Goal: Find specific page/section: Find specific page/section

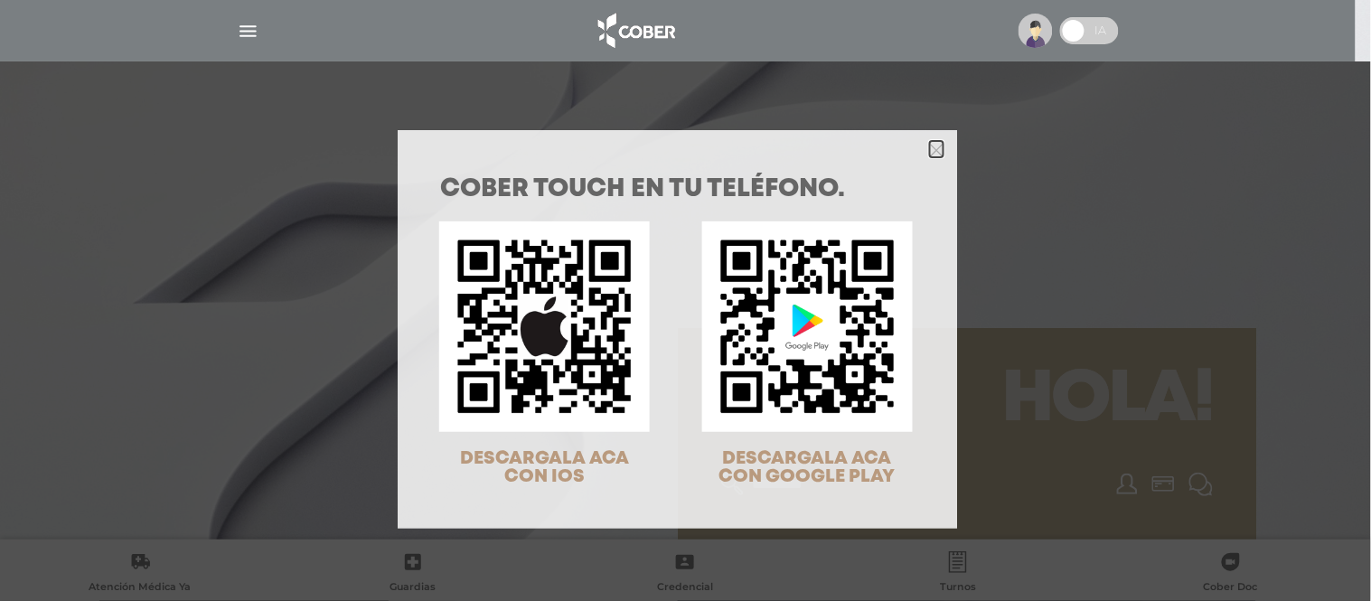
click at [934, 155] on polygon "Close" at bounding box center [937, 151] width 14 height 14
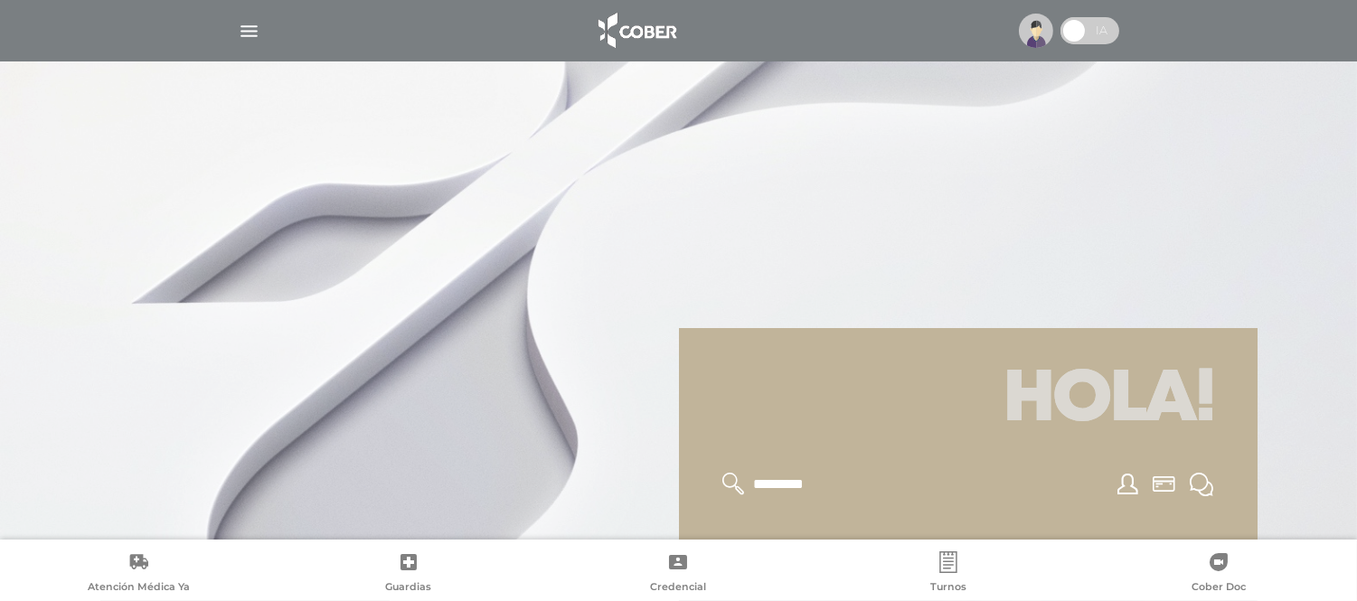
click at [1036, 33] on img at bounding box center [1036, 31] width 34 height 34
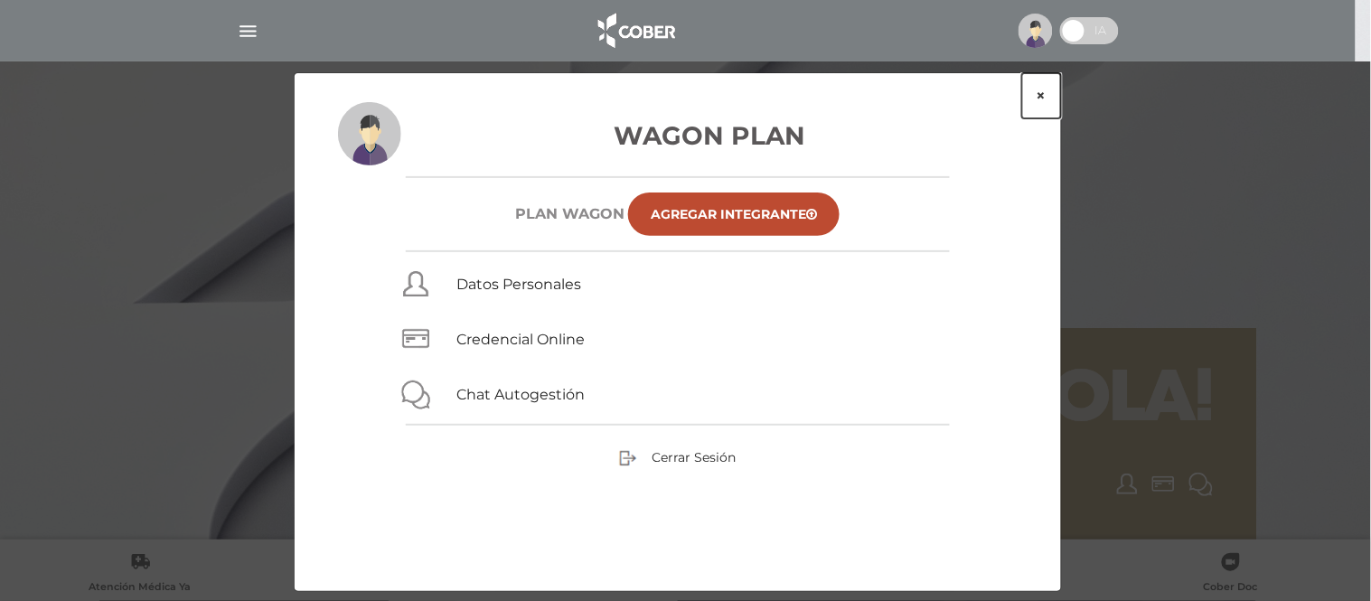
click at [1042, 91] on button "×" at bounding box center [1041, 95] width 39 height 45
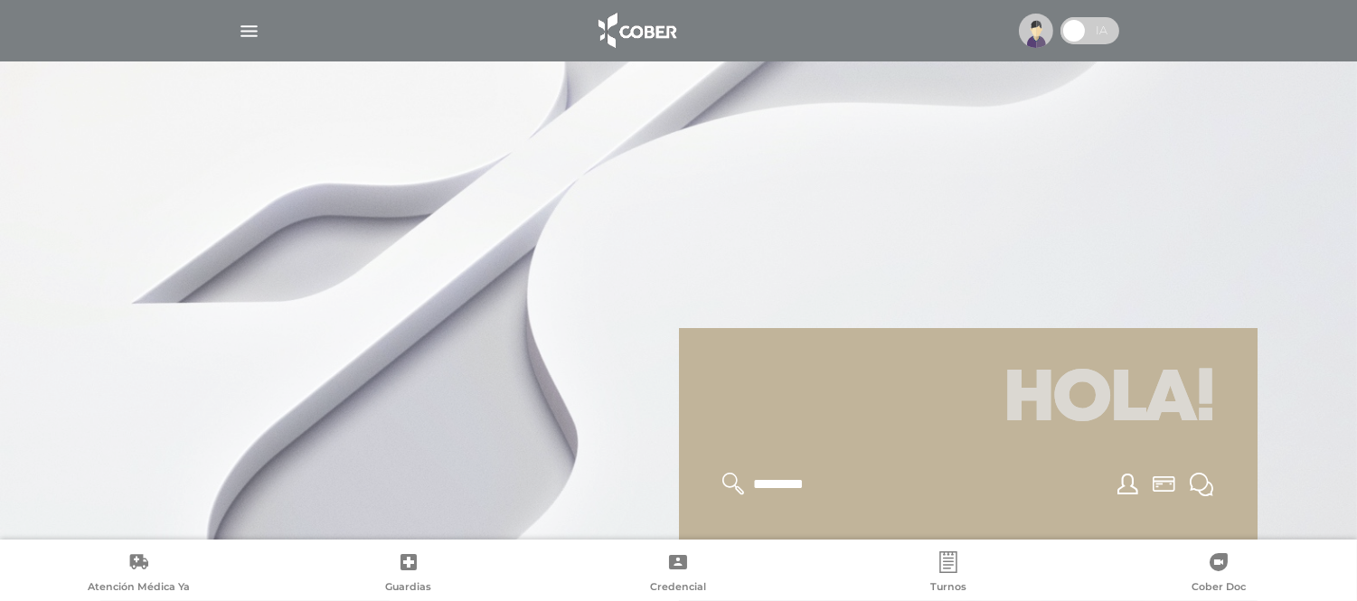
click at [250, 23] on img "button" at bounding box center [249, 31] width 23 height 23
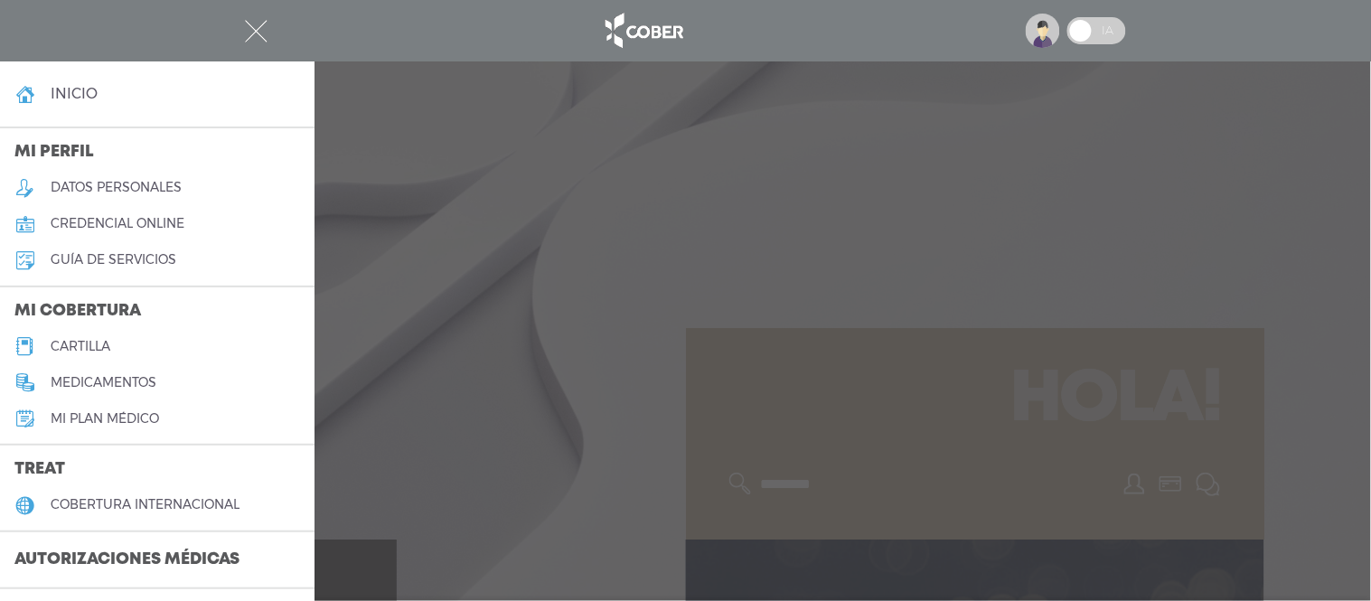
click at [68, 348] on h5 "cartilla" at bounding box center [81, 346] width 60 height 15
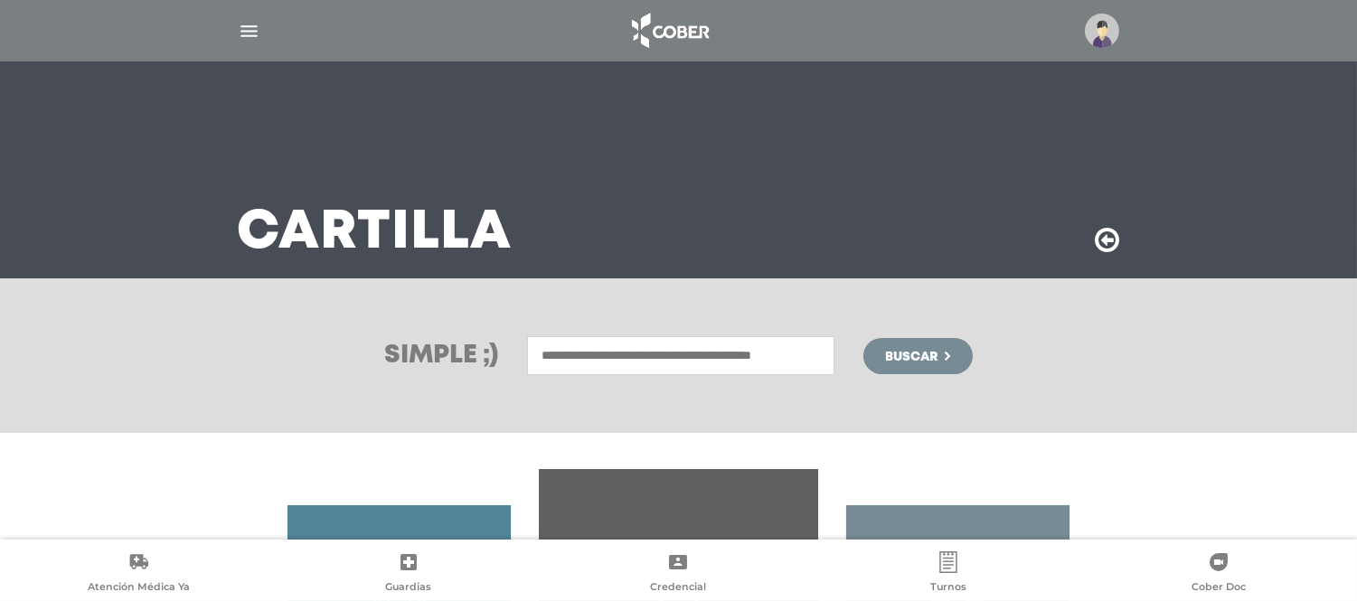
click at [653, 352] on input "text" at bounding box center [680, 355] width 307 height 39
click at [1098, 233] on icon at bounding box center [1107, 240] width 24 height 29
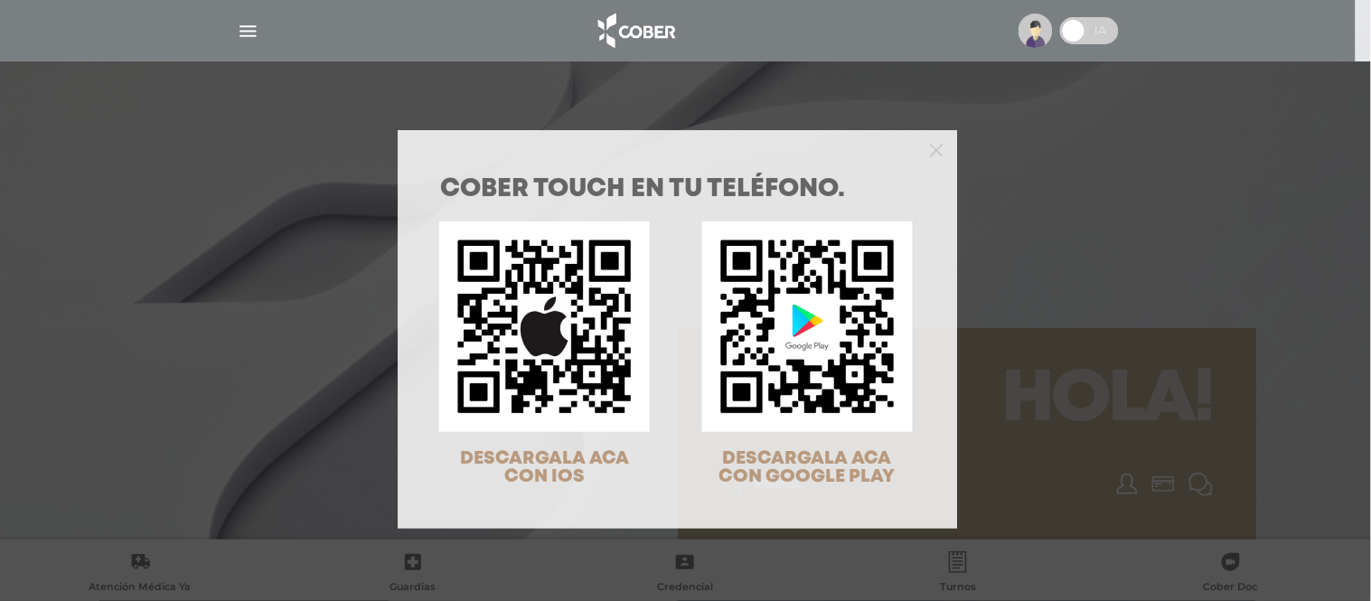
drag, startPoint x: 937, startPoint y: 152, endPoint x: 887, endPoint y: 148, distance: 50.7
click at [936, 152] on div at bounding box center [678, 148] width 560 height 36
click at [934, 148] on icon "Close" at bounding box center [937, 151] width 14 height 14
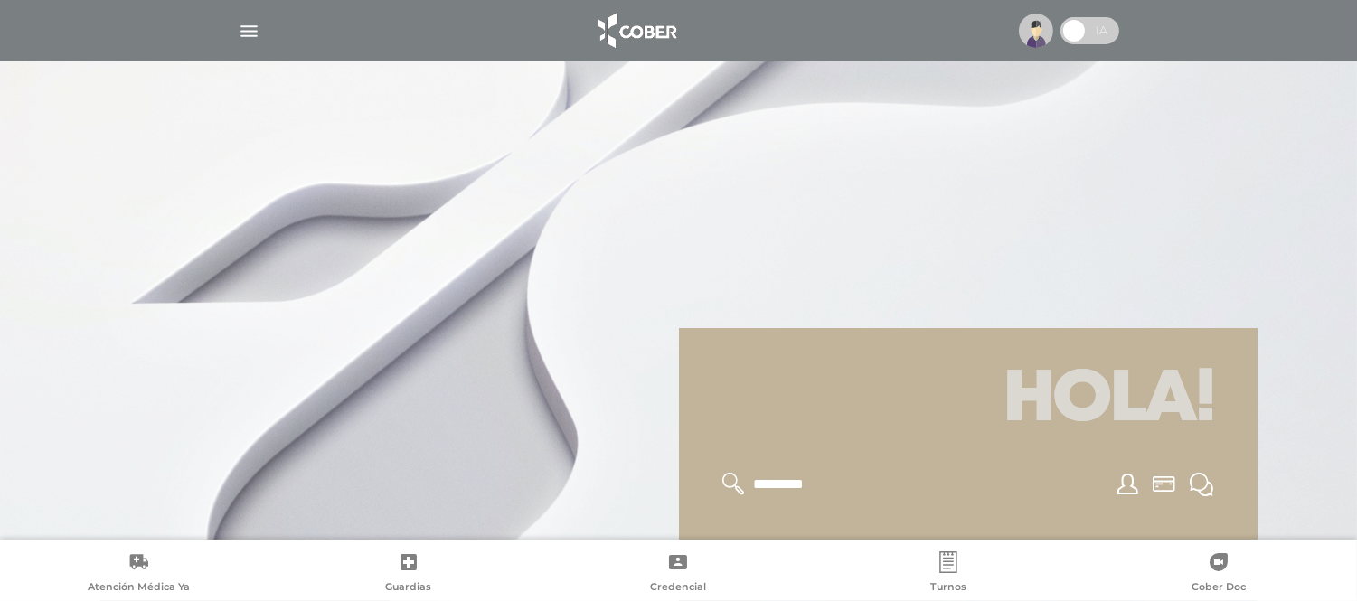
click at [239, 29] on img "button" at bounding box center [249, 31] width 23 height 23
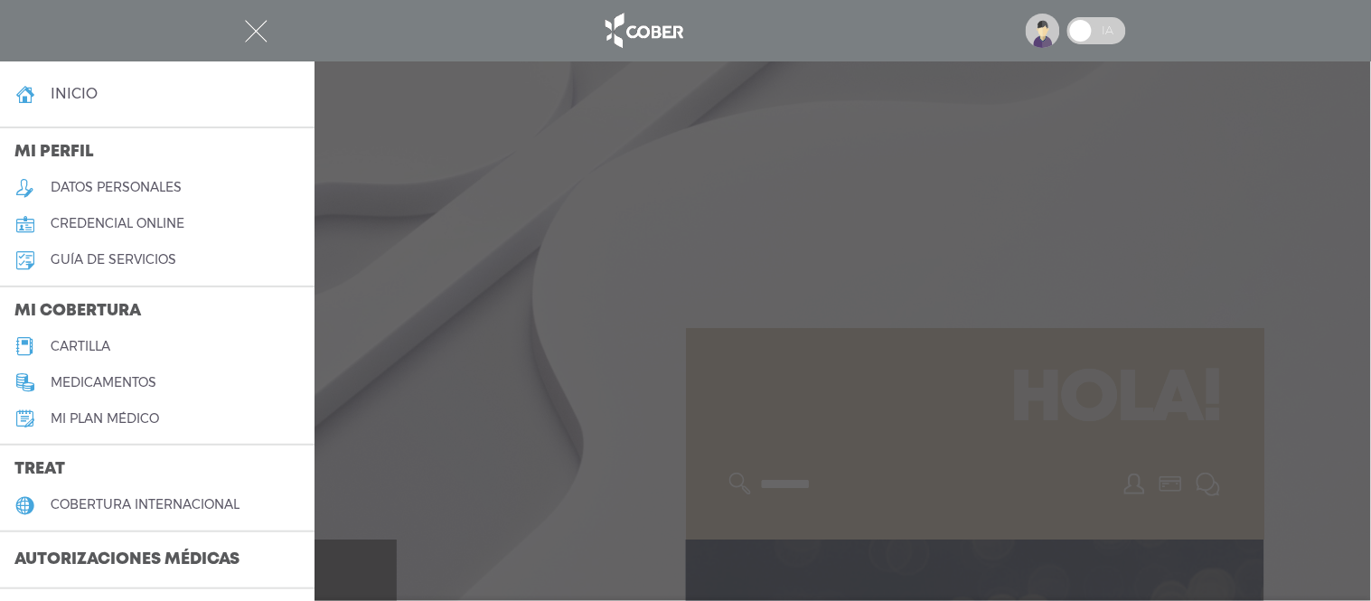
click at [110, 420] on h5 "Mi plan médico" at bounding box center [105, 418] width 108 height 15
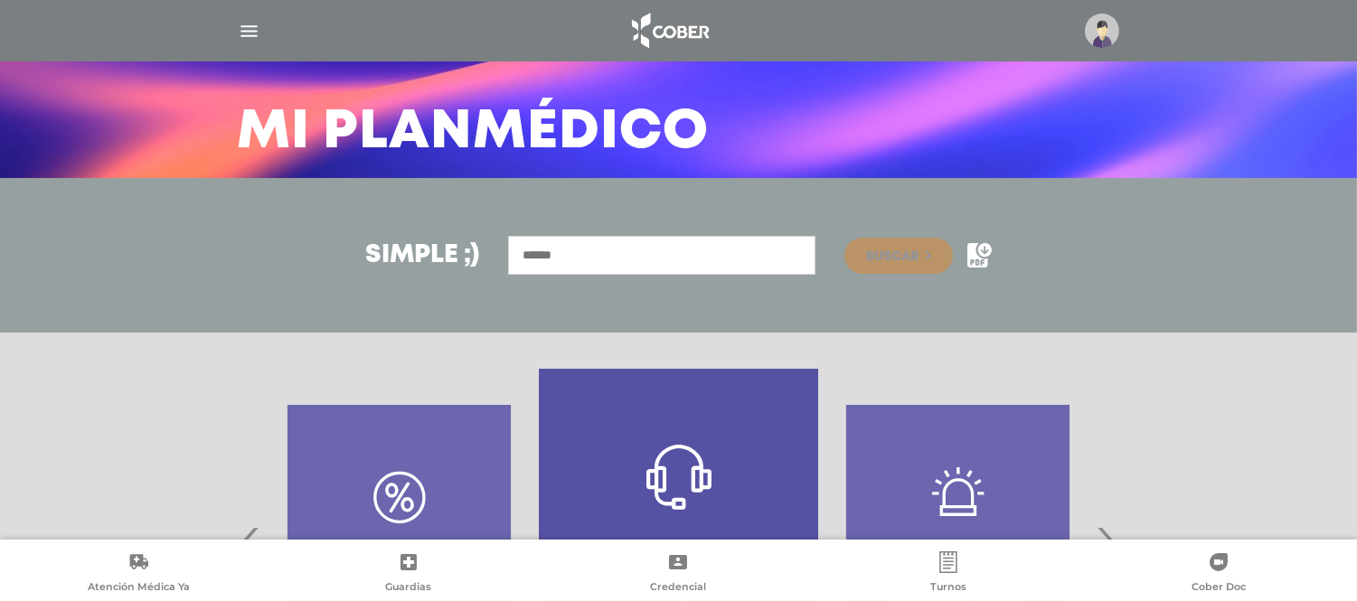
scroll to position [301, 0]
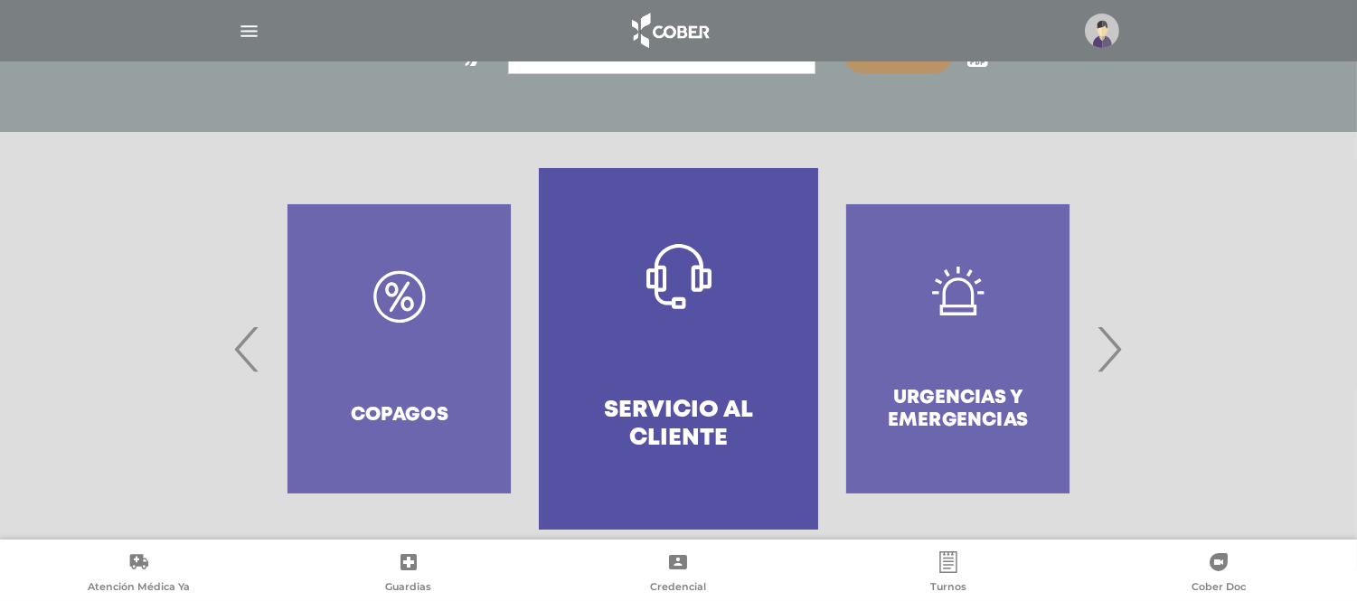
click at [246, 336] on span "‹" at bounding box center [247, 349] width 35 height 98
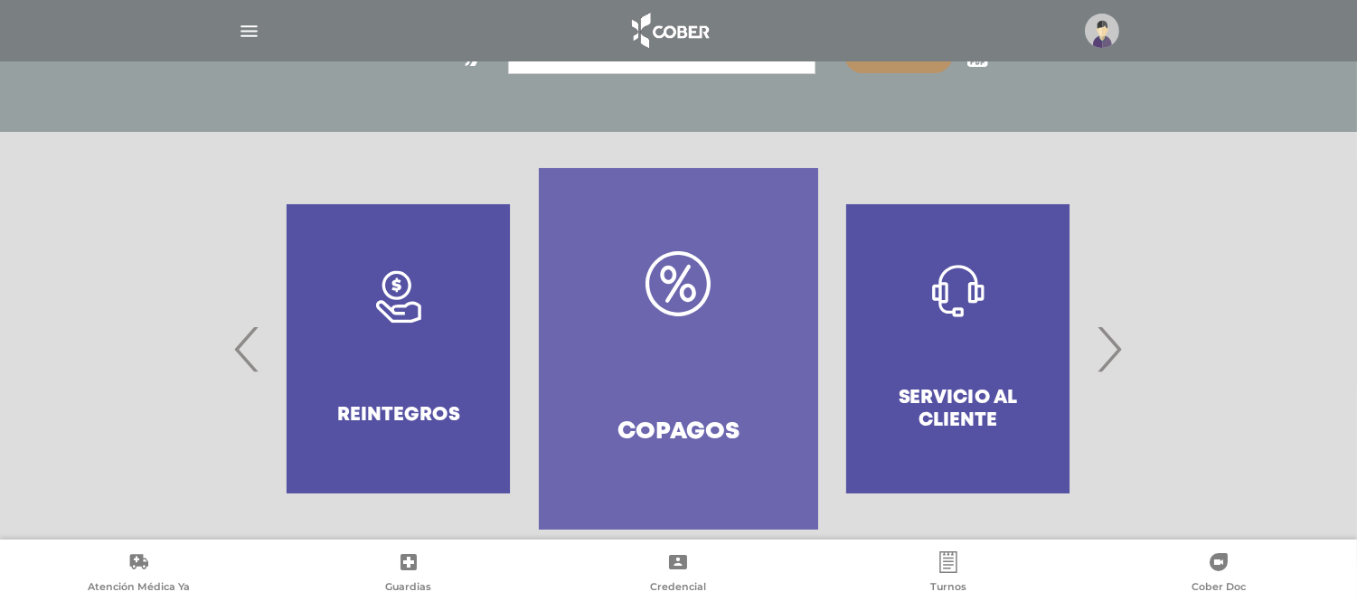
click at [246, 336] on span "‹" at bounding box center [247, 349] width 35 height 98
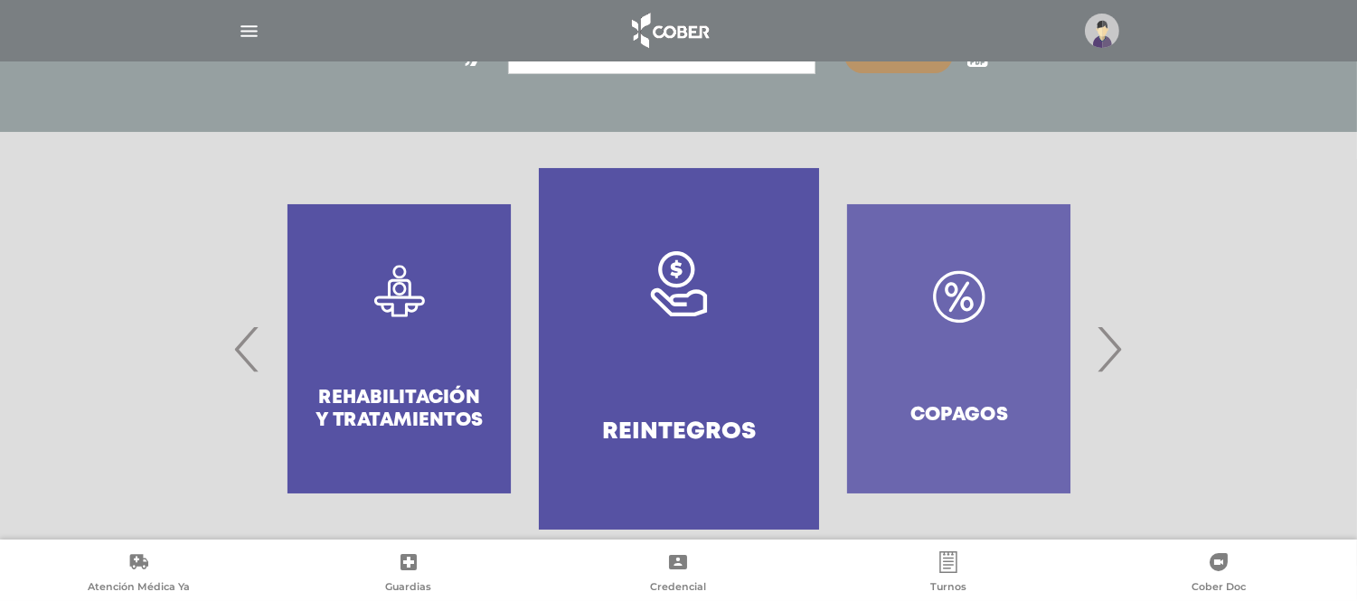
click at [246, 336] on span "‹" at bounding box center [247, 349] width 35 height 98
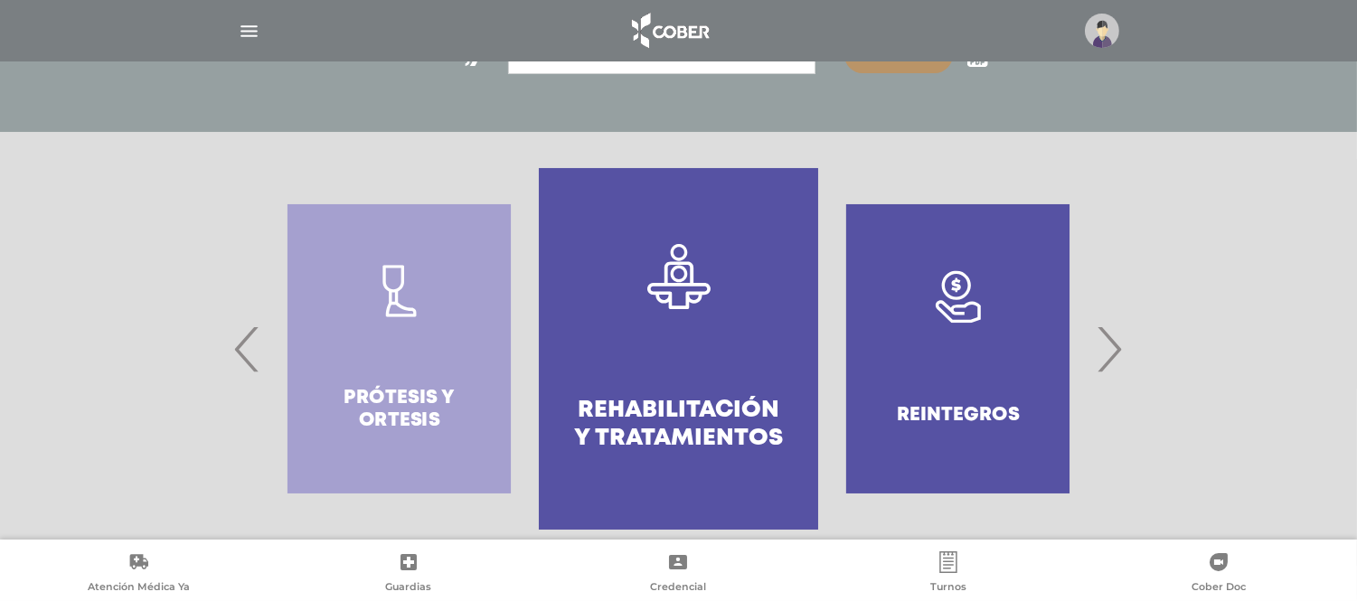
click at [246, 336] on span "‹" at bounding box center [247, 349] width 35 height 98
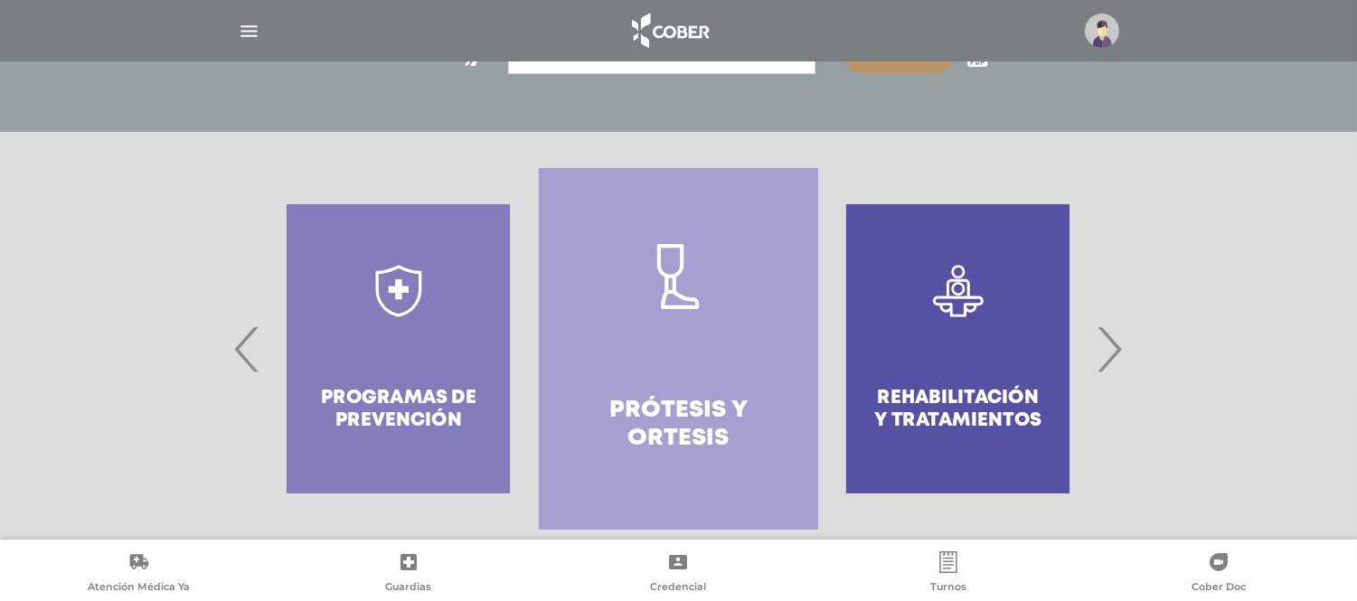
click at [246, 335] on span "‹" at bounding box center [247, 349] width 35 height 98
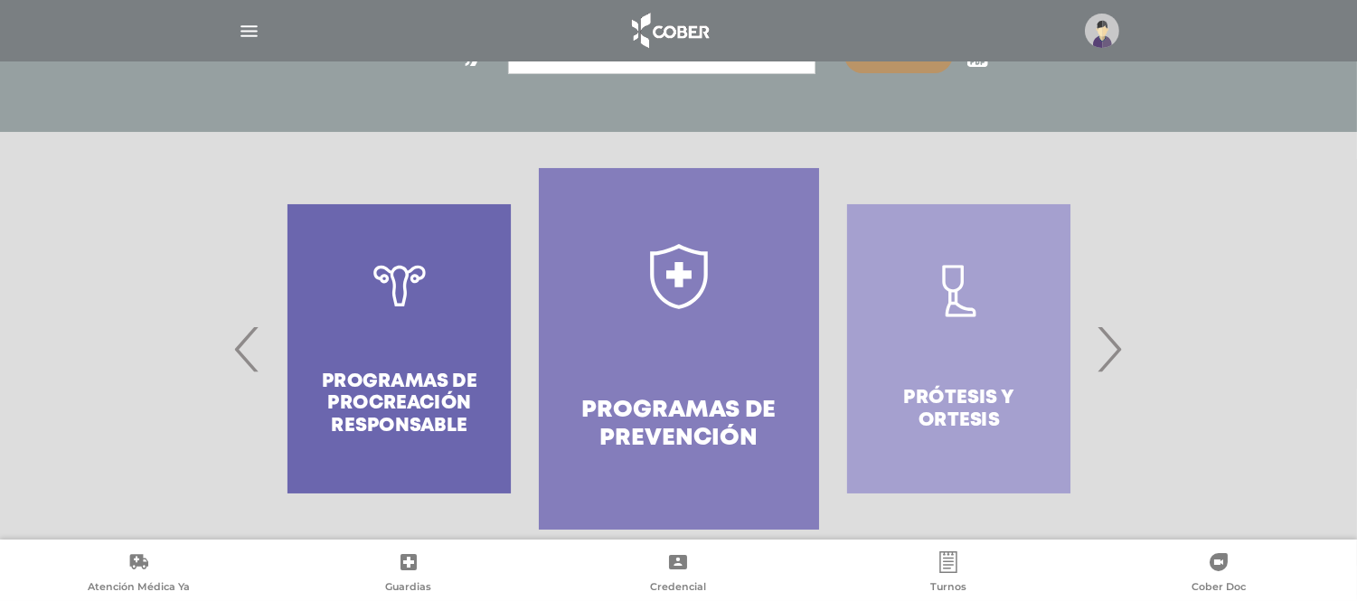
click at [246, 335] on span "‹" at bounding box center [247, 349] width 35 height 98
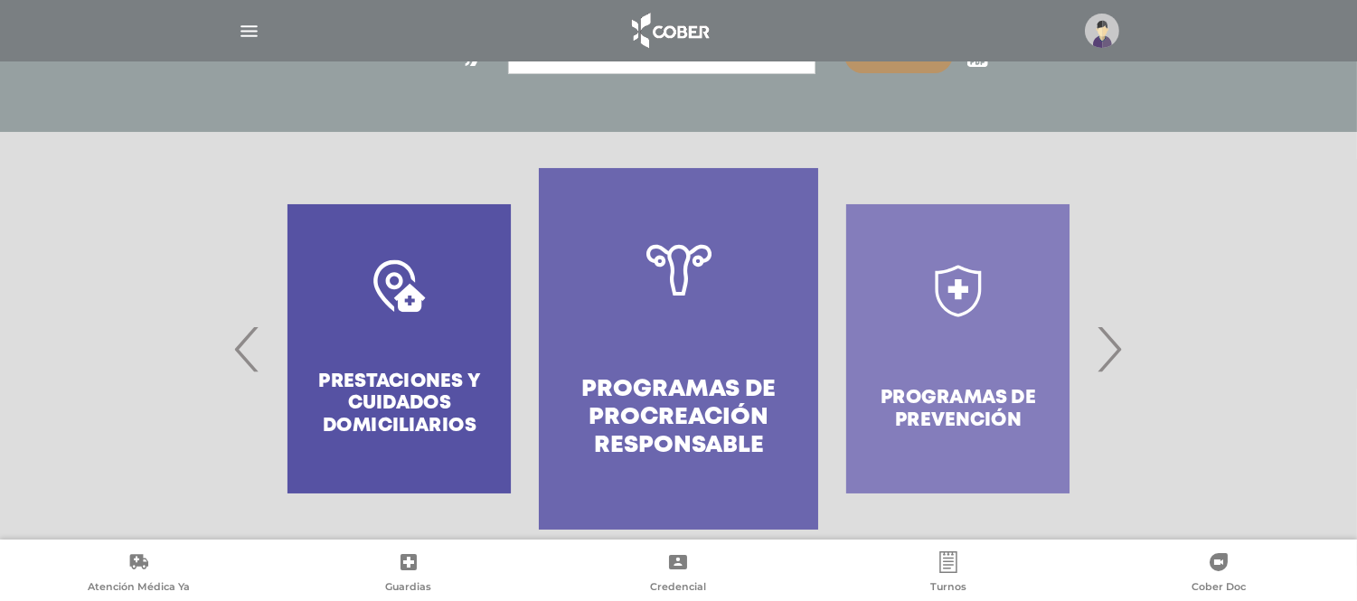
click at [246, 335] on span "‹" at bounding box center [247, 349] width 35 height 98
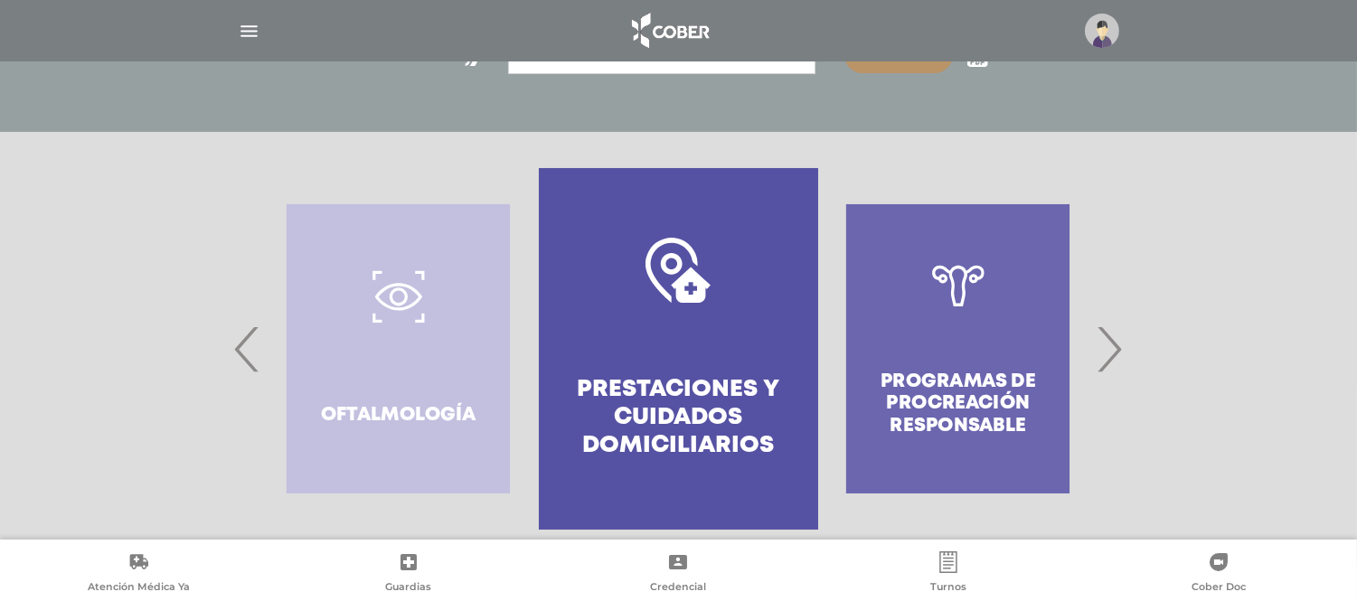
click at [246, 335] on span "‹" at bounding box center [247, 349] width 35 height 98
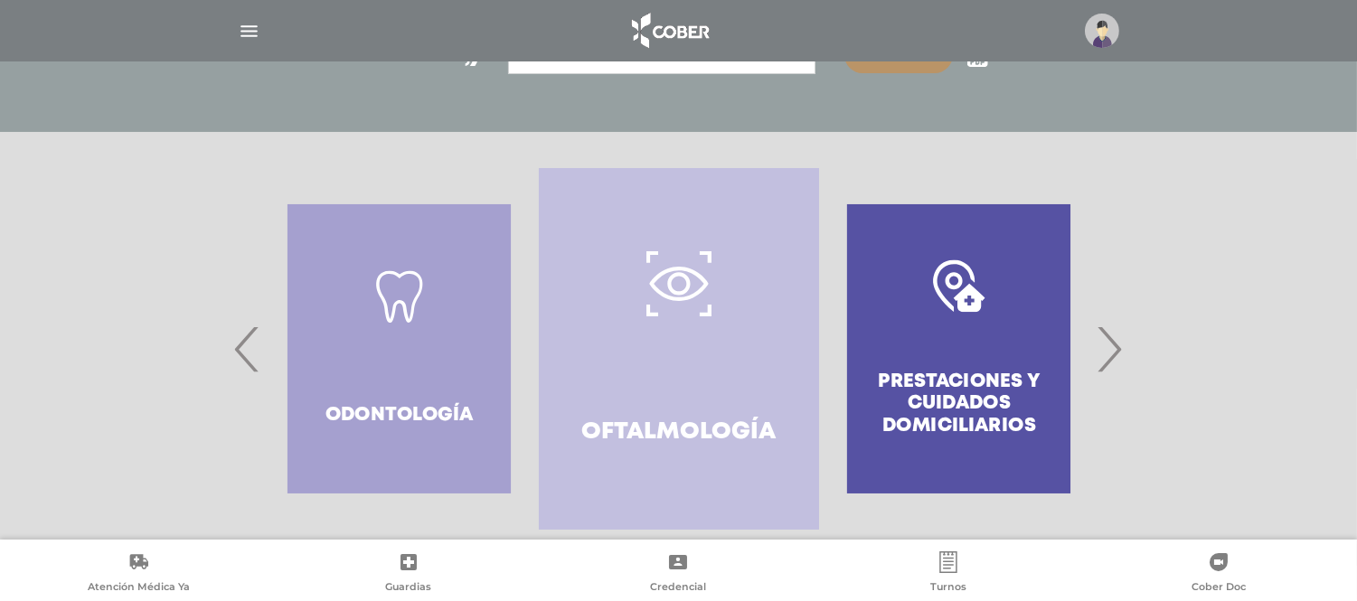
click at [246, 335] on span "‹" at bounding box center [247, 349] width 35 height 98
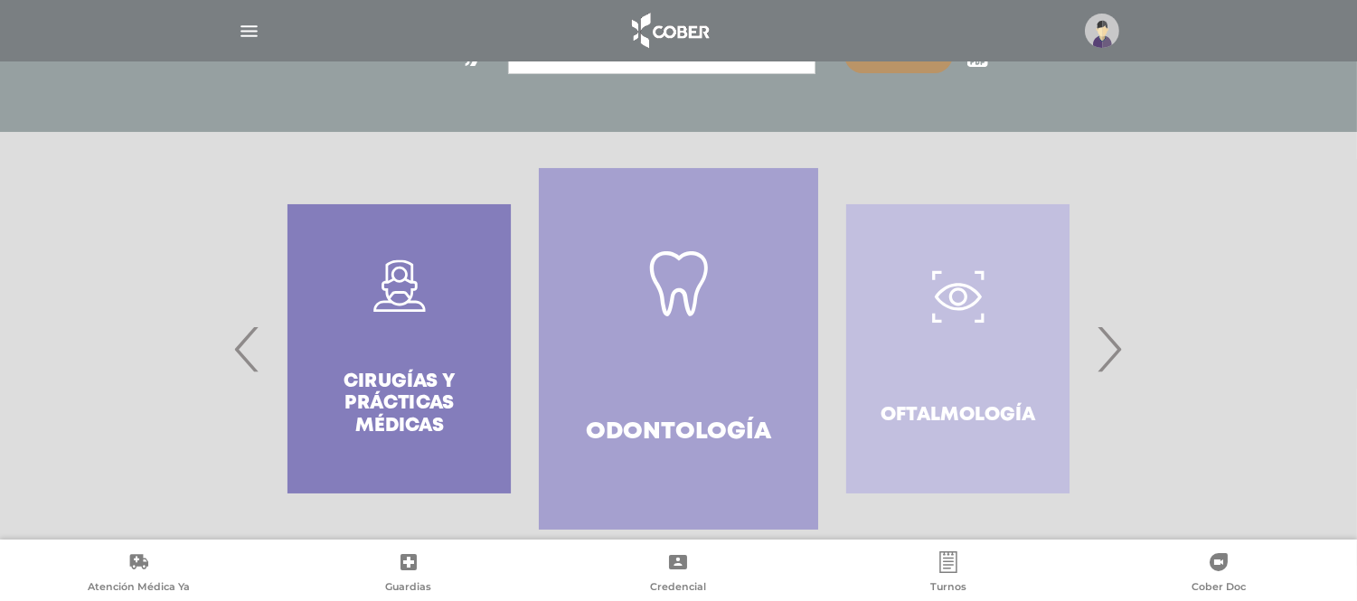
click at [246, 335] on span "‹" at bounding box center [247, 349] width 35 height 98
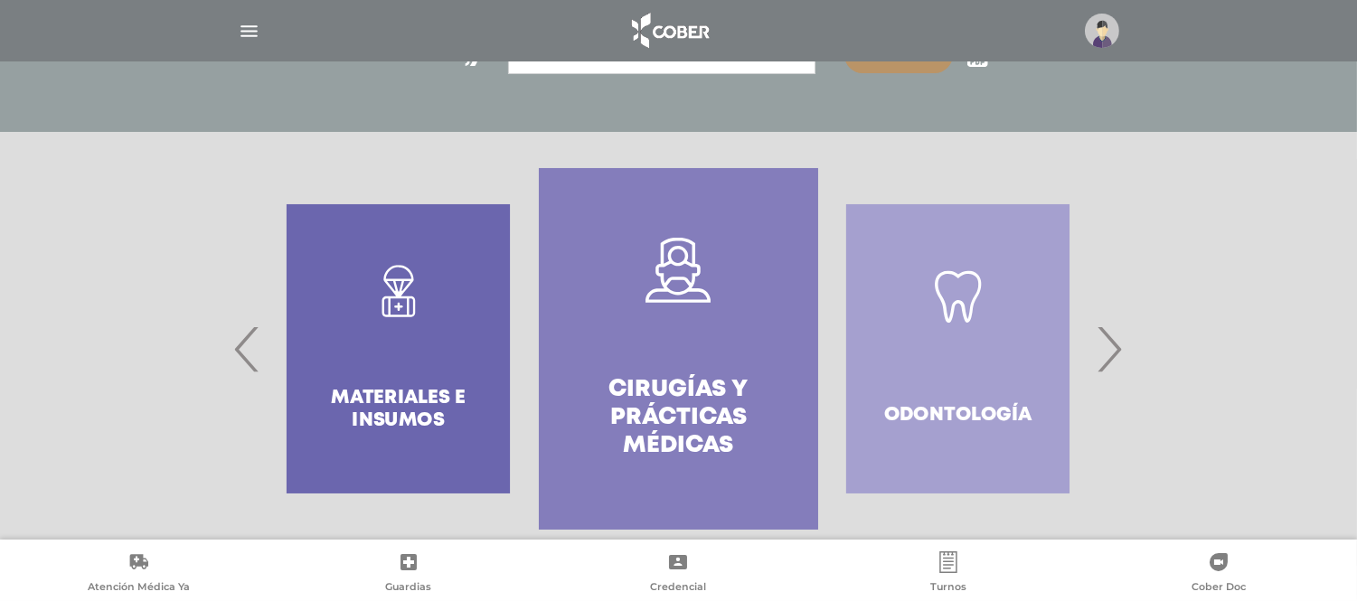
click at [246, 335] on span "‹" at bounding box center [247, 349] width 35 height 98
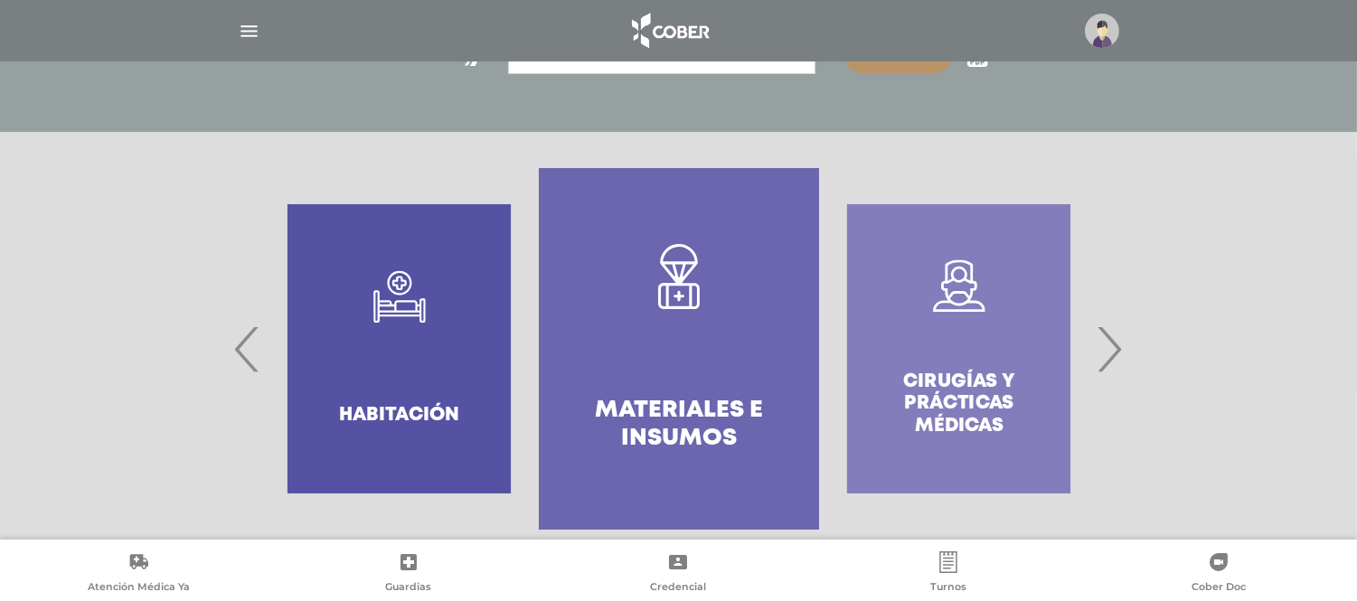
click at [246, 335] on span "‹" at bounding box center [247, 349] width 35 height 98
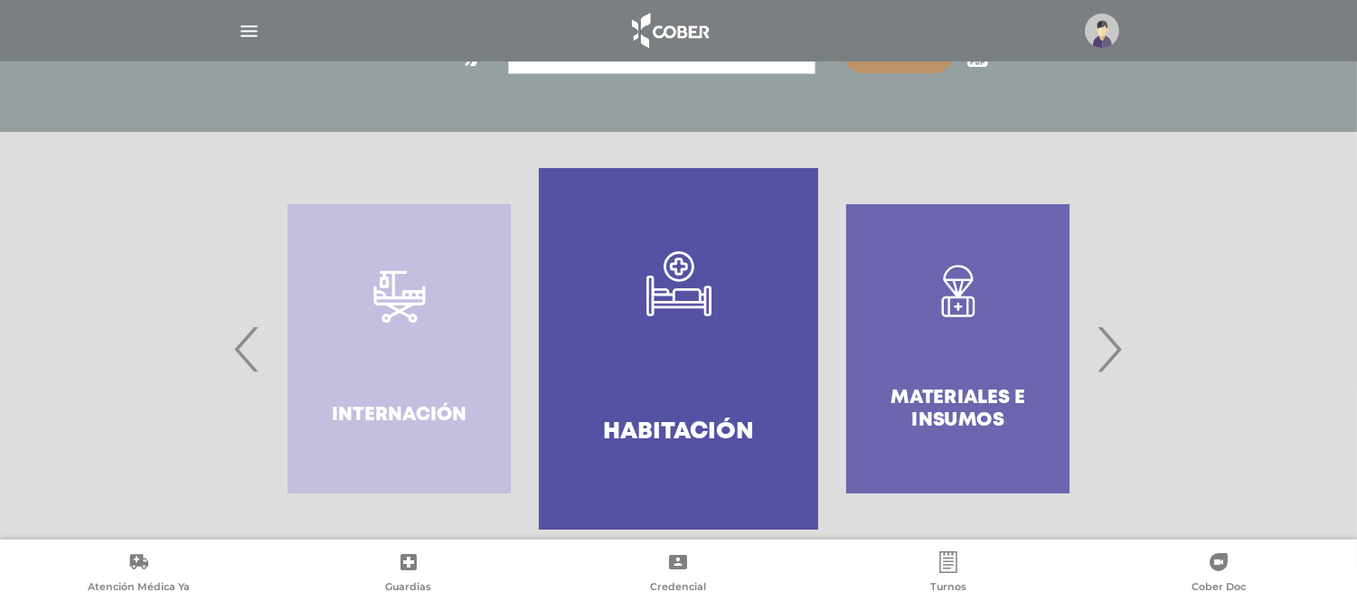
click at [246, 335] on span "‹" at bounding box center [247, 349] width 35 height 98
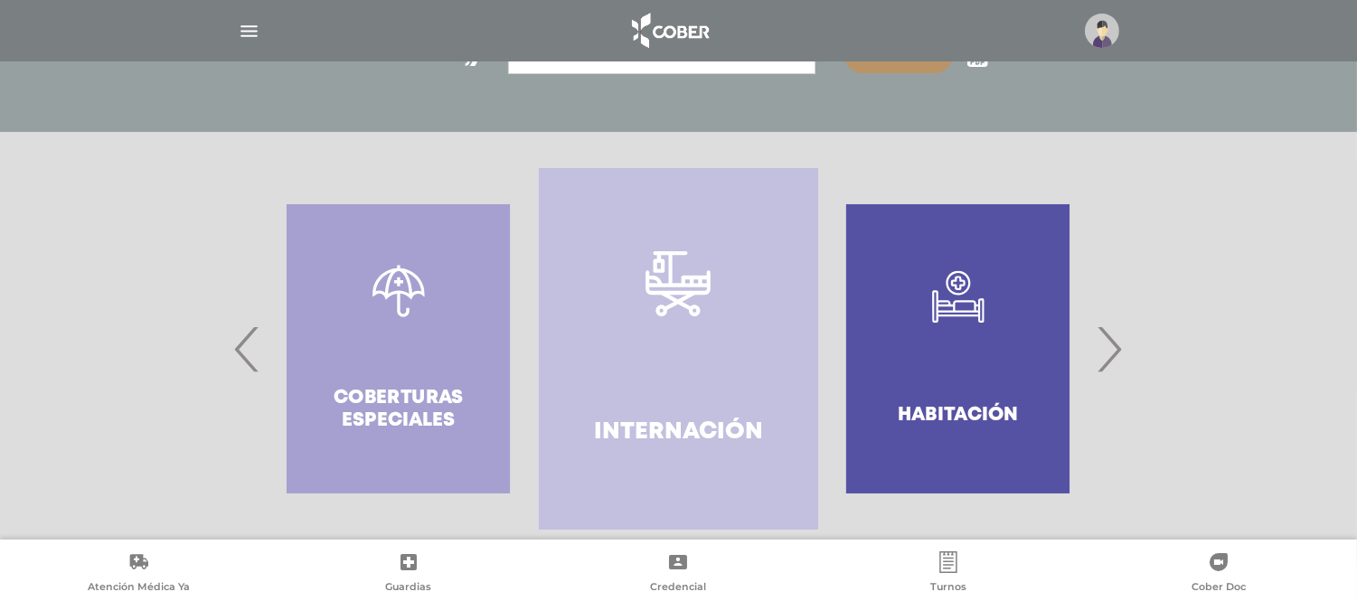
click at [247, 335] on span "‹" at bounding box center [247, 349] width 35 height 98
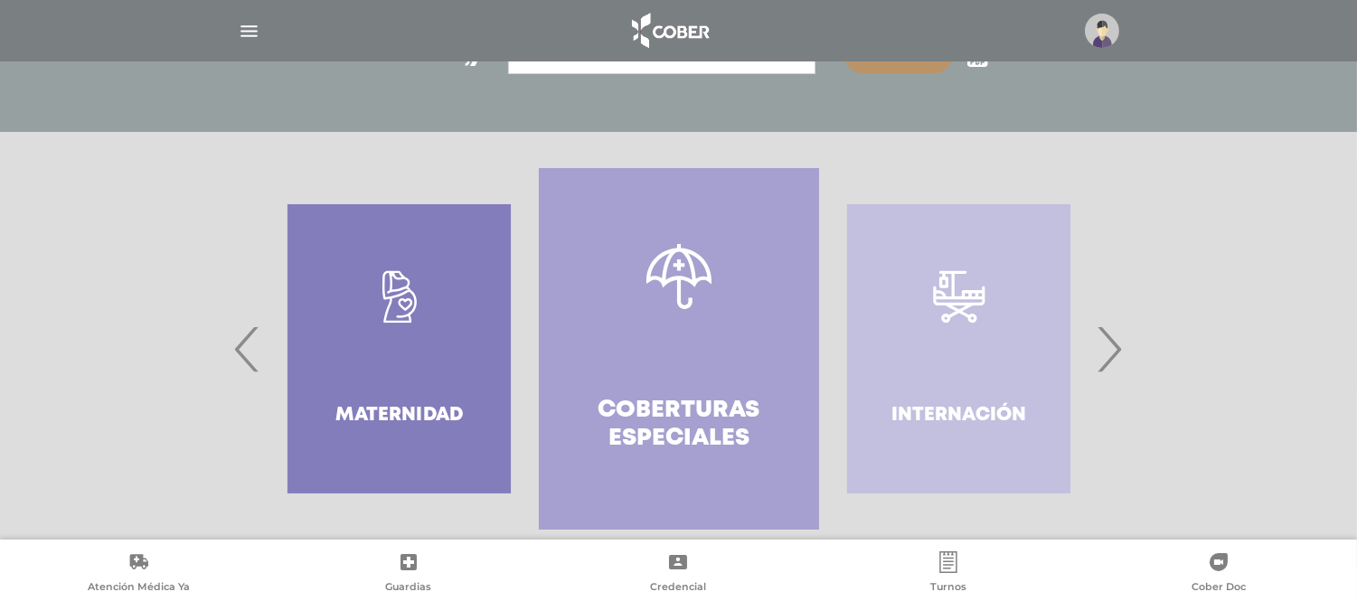
click at [247, 335] on span "‹" at bounding box center [247, 349] width 35 height 98
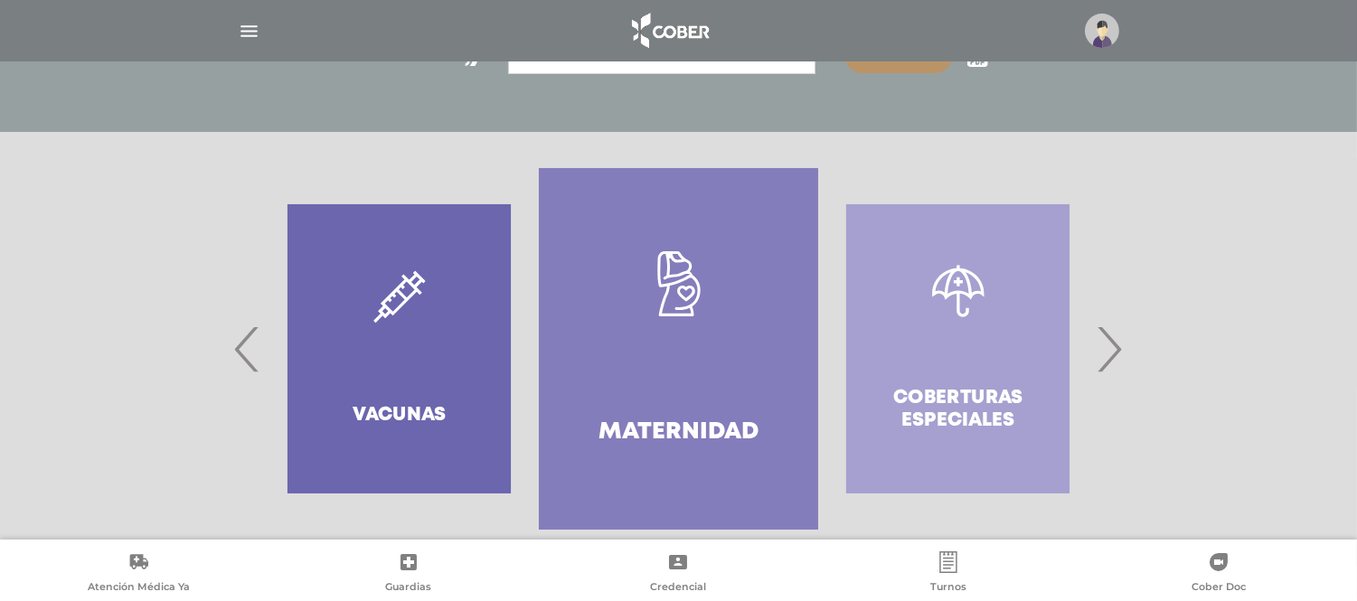
click at [246, 340] on span "‹" at bounding box center [247, 349] width 35 height 98
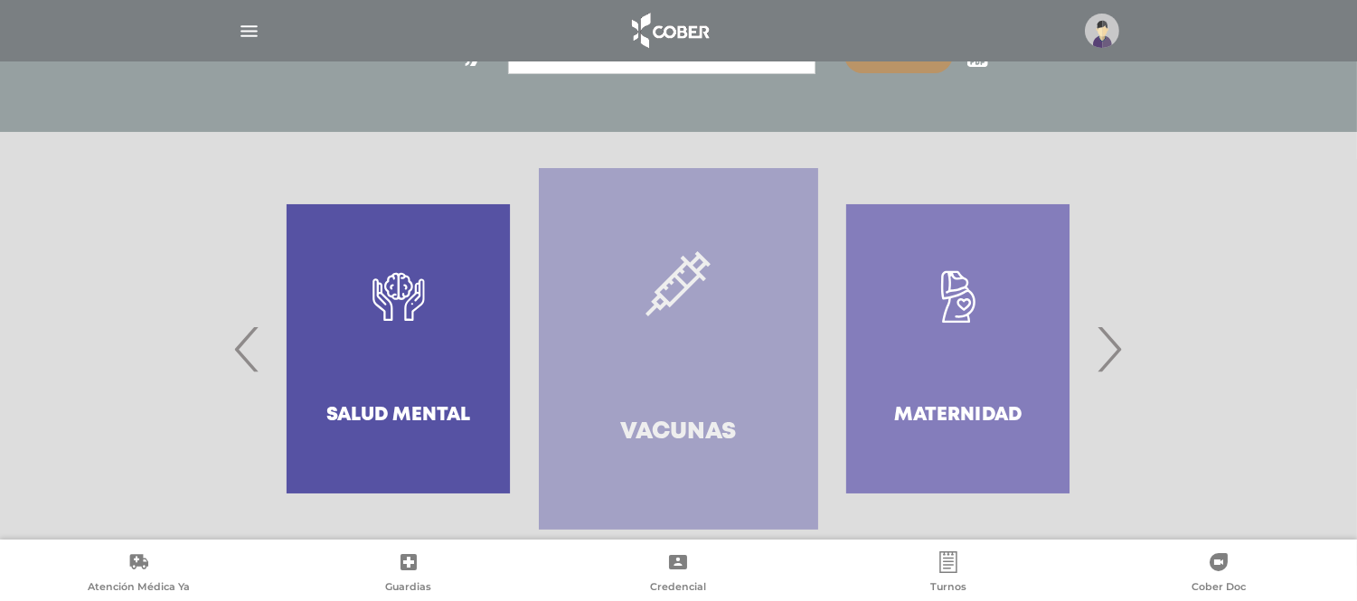
click at [598, 365] on link "Vacunas" at bounding box center [678, 349] width 279 height 362
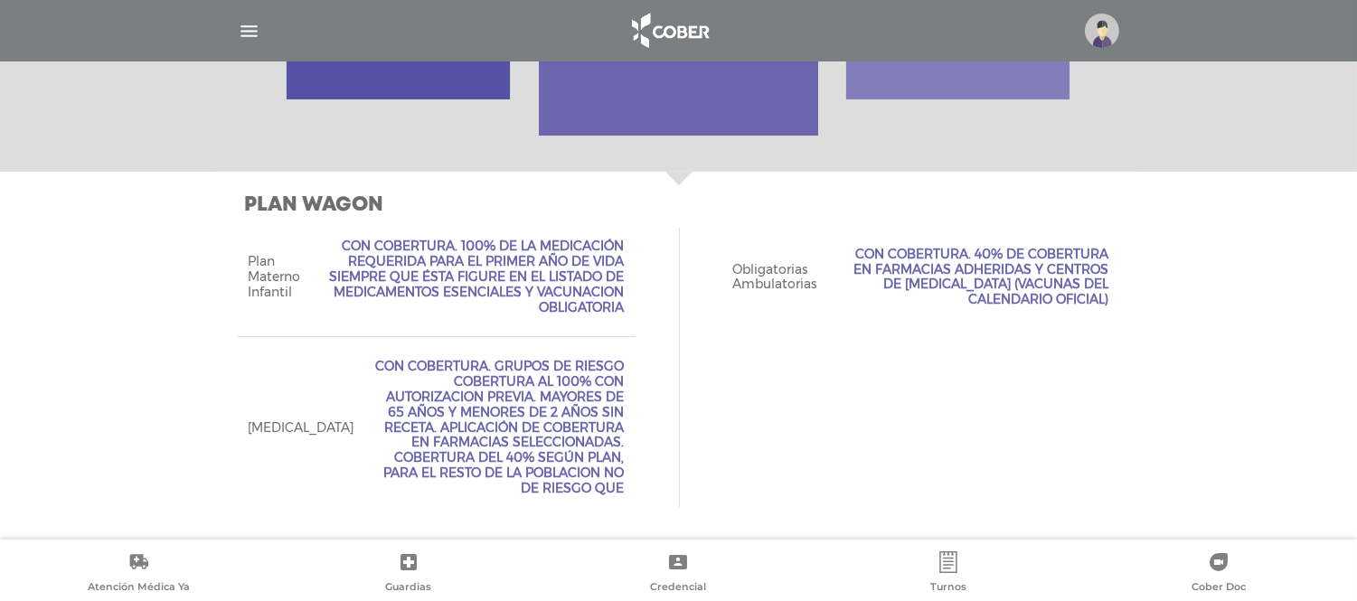
scroll to position [679, 0]
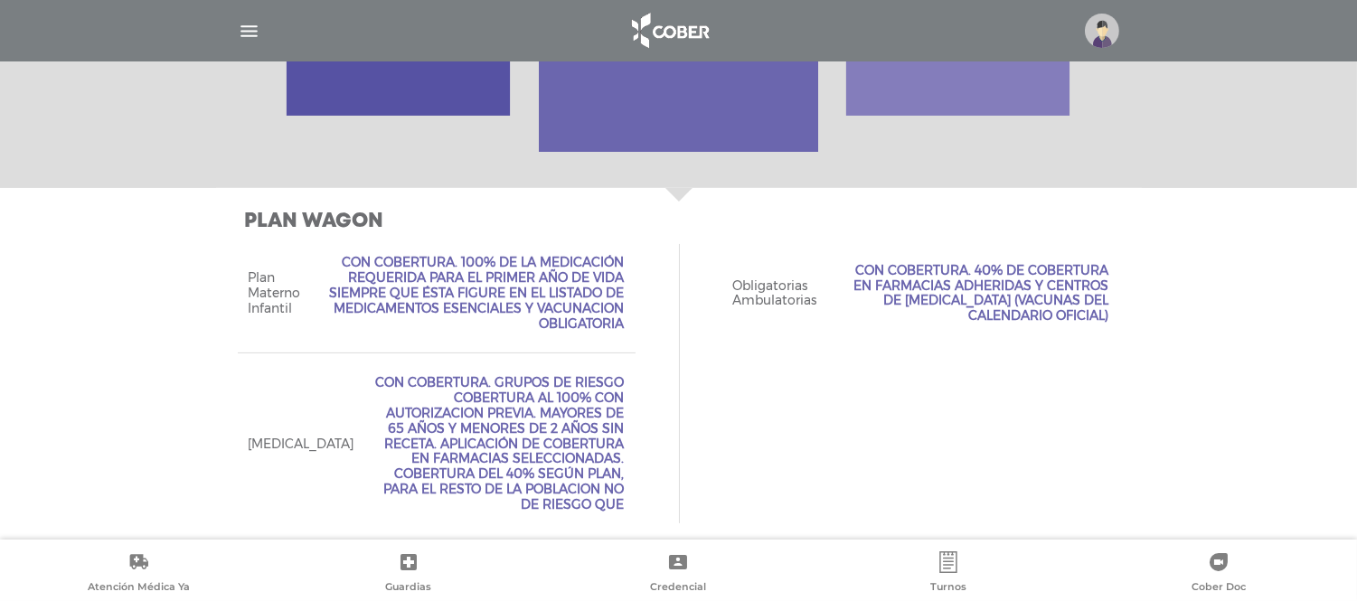
click at [166, 294] on div "Plan WAGON Acceso Web Incluído. Ejecutivo Personalizado Concierge Tipo de Crede…" at bounding box center [678, 372] width 1357 height 368
click at [1248, 4] on nav at bounding box center [678, 30] width 1357 height 61
drag, startPoint x: 832, startPoint y: 257, endPoint x: 1103, endPoint y: 330, distance: 280.0
click at [1103, 330] on div "Obligatorias Ambulatorias Con Cobertura. 40% de cobertura en farmacias adherida…" at bounding box center [921, 292] width 398 height 119
click at [992, 371] on div "Plan Materno Infantil Con Cobertura. 100% de la medicación requerida para el pr…" at bounding box center [679, 383] width 882 height 300
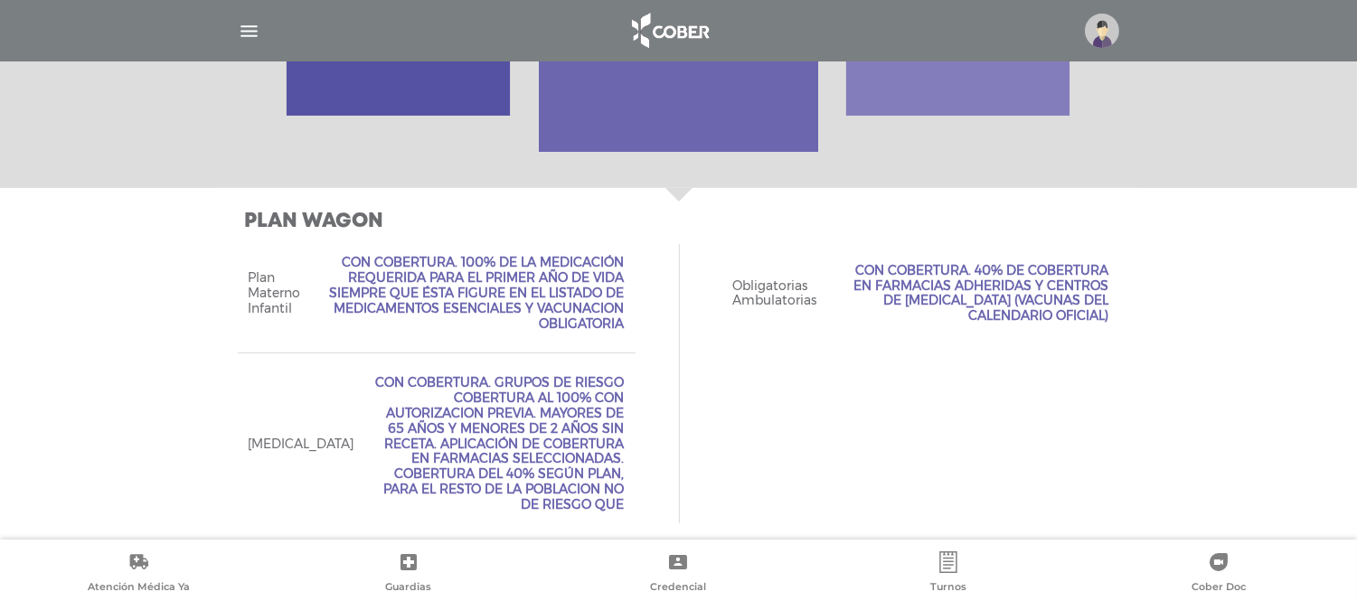
drag, startPoint x: 244, startPoint y: 254, endPoint x: 936, endPoint y: 513, distance: 739.3
click at [936, 513] on div "Plan Materno Infantil Con Cobertura. 100% de la medicación requerida para el pr…" at bounding box center [679, 383] width 882 height 300
click at [691, 509] on div "Plan Materno Infantil Con Cobertura. 100% de la medicación requerida para el pr…" at bounding box center [679, 383] width 882 height 300
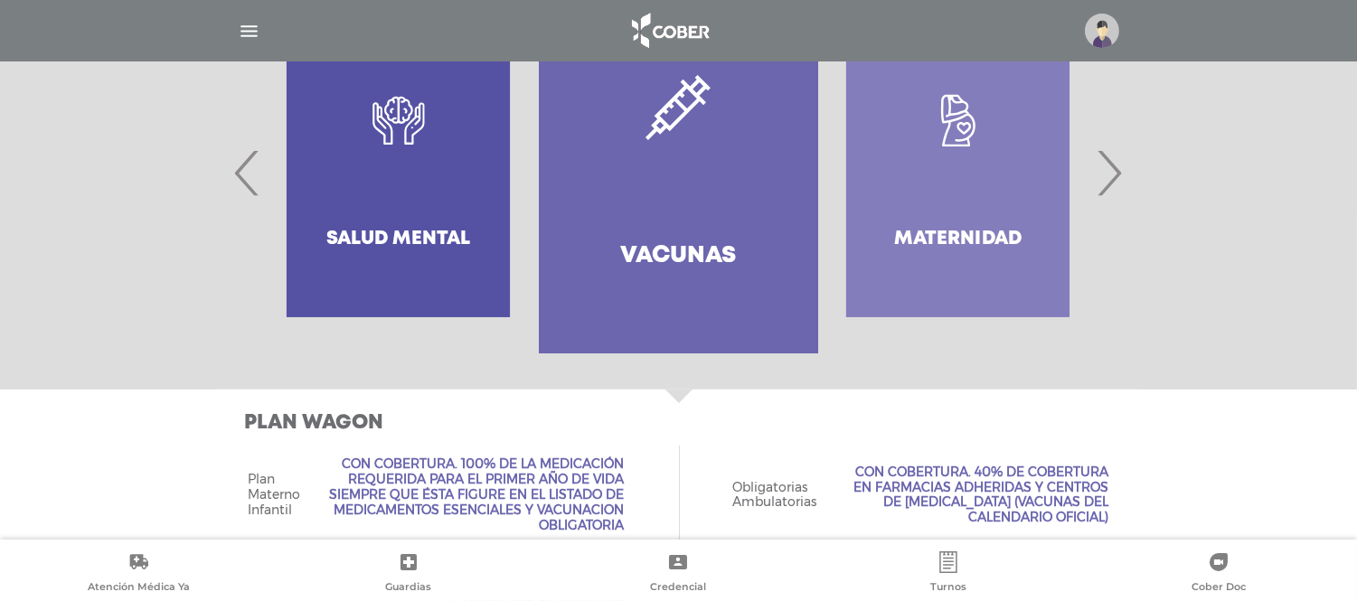
scroll to position [578, 0]
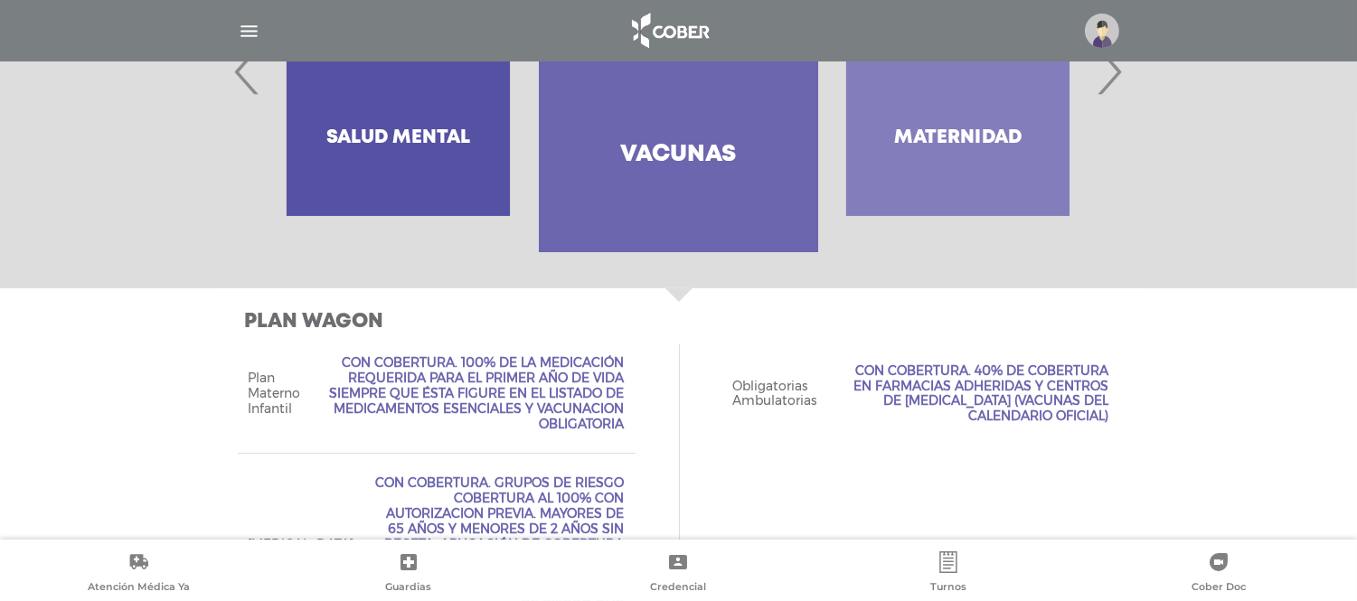
drag, startPoint x: 633, startPoint y: 429, endPoint x: 320, endPoint y: 358, distance: 320.8
click at [320, 358] on div "Plan Materno Infantil Con Cobertura. 100% de la medicación requerida para el pr…" at bounding box center [437, 392] width 398 height 119
click at [459, 427] on span "Con Cobertura. 100% de la medicación requerida para el primer año de vida siemp…" at bounding box center [474, 393] width 302 height 76
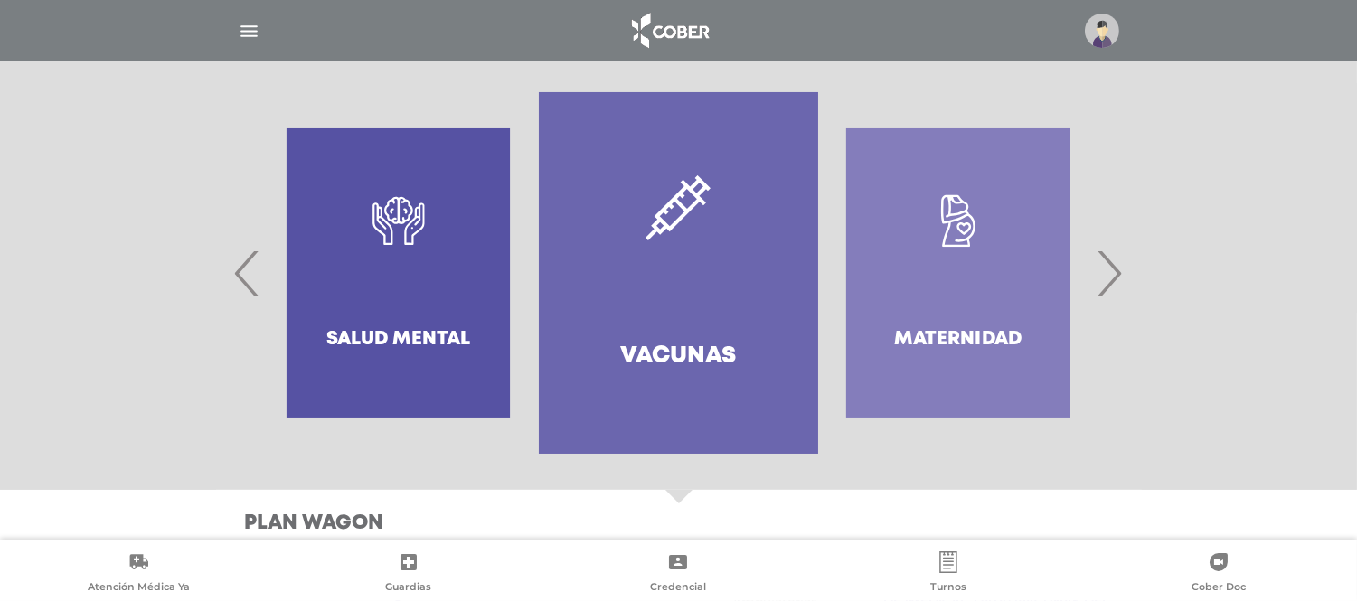
click at [246, 29] on img "button" at bounding box center [249, 31] width 23 height 23
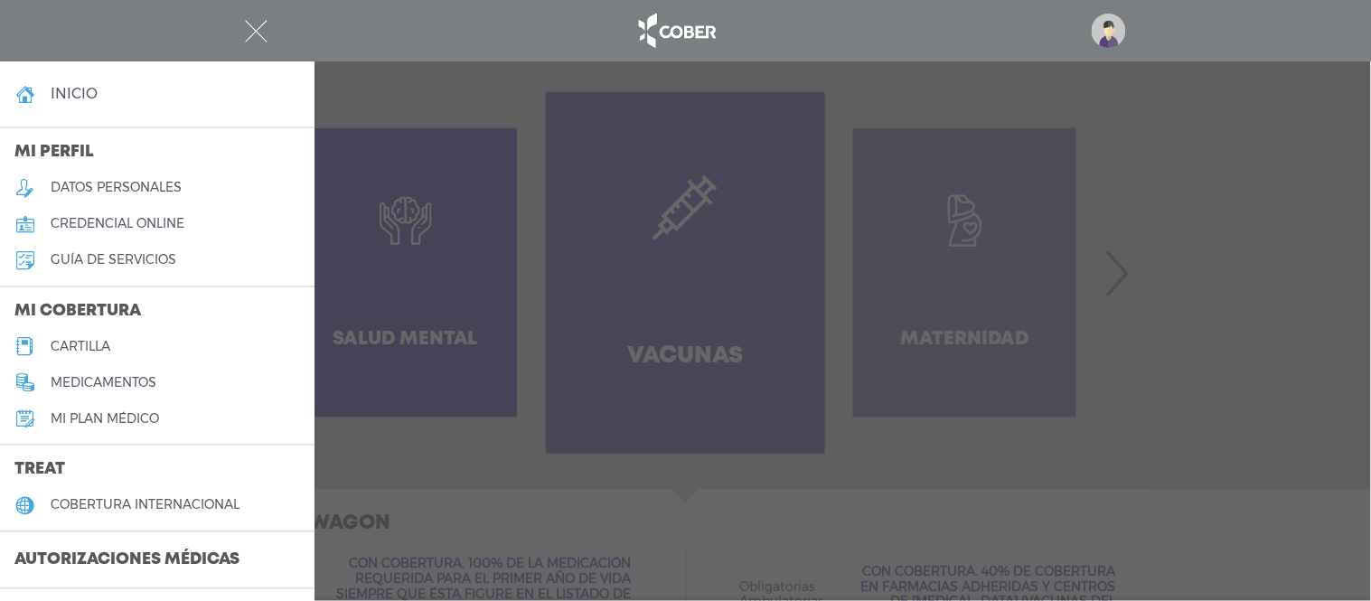
click at [104, 358] on link "cartilla" at bounding box center [157, 346] width 315 height 36
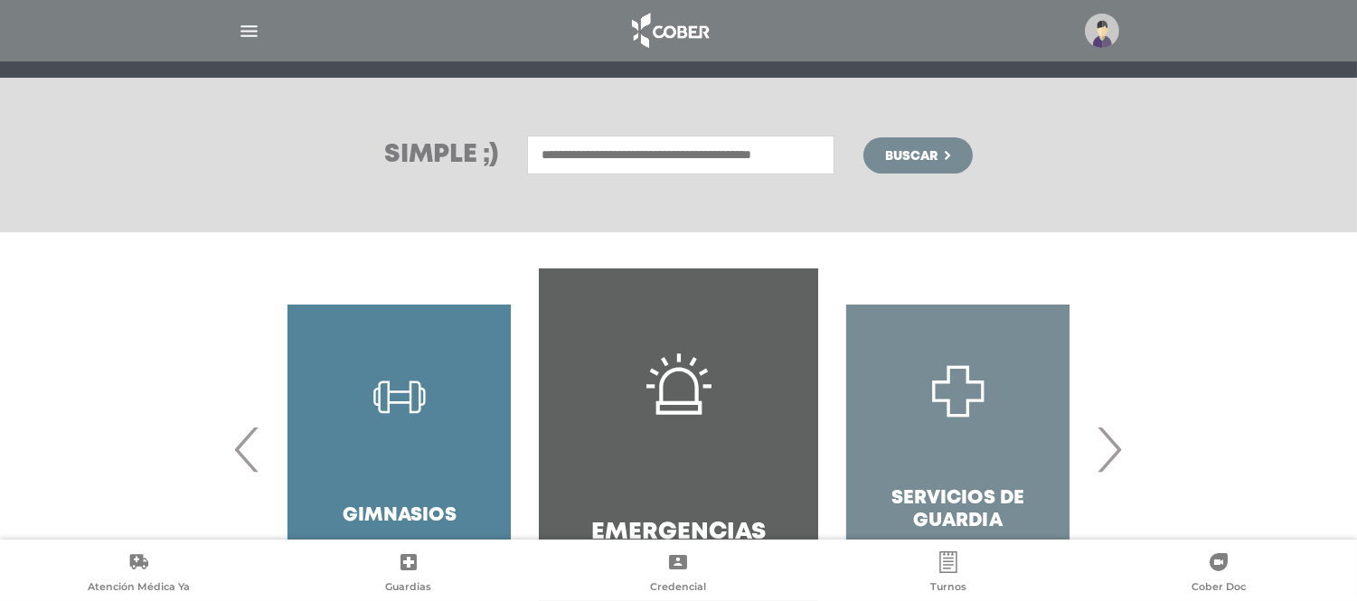
scroll to position [301, 0]
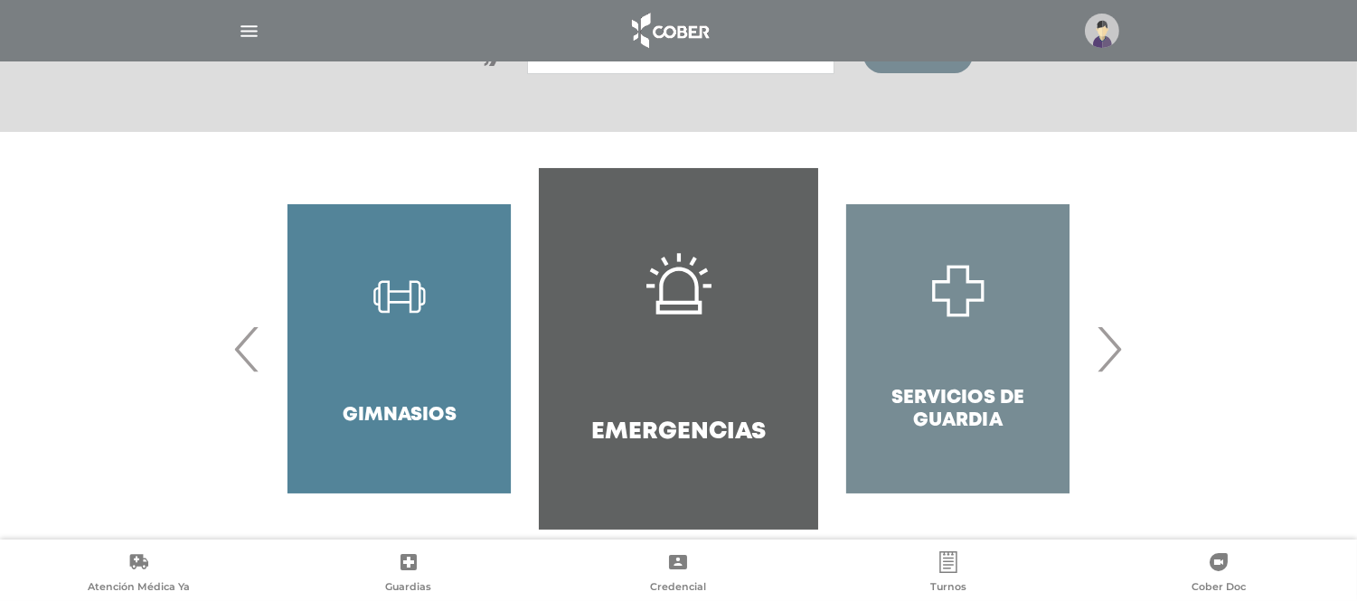
click at [238, 340] on span "‹" at bounding box center [247, 349] width 35 height 98
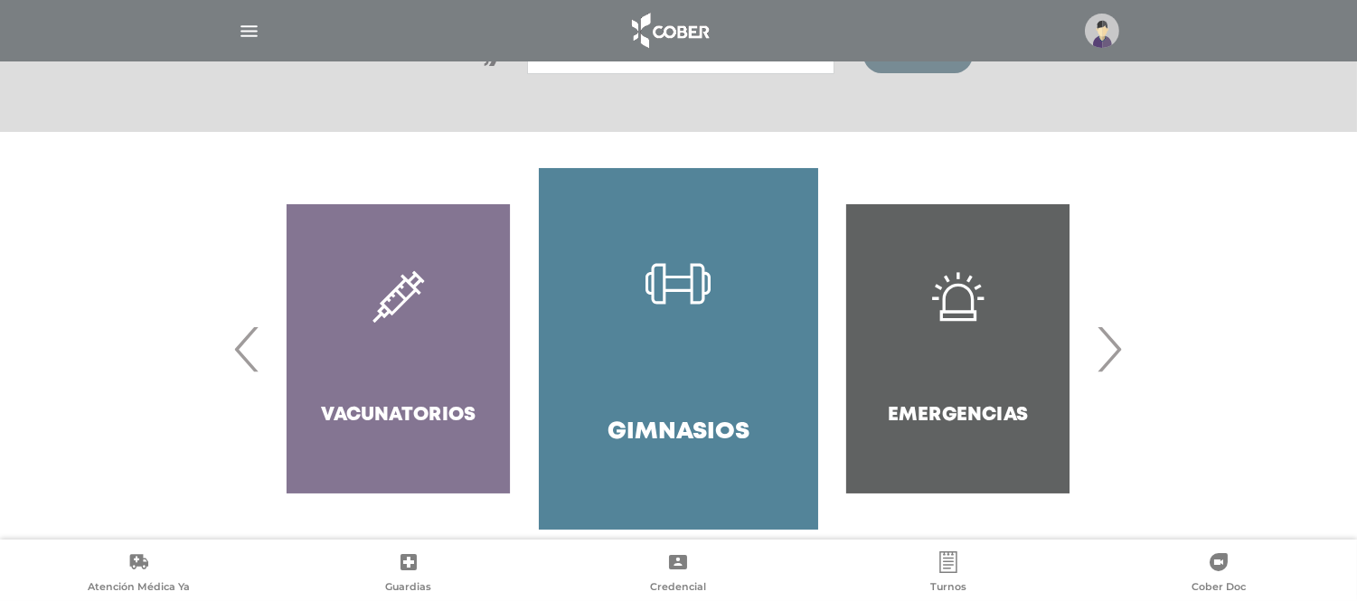
click at [238, 340] on span "‹" at bounding box center [247, 349] width 35 height 98
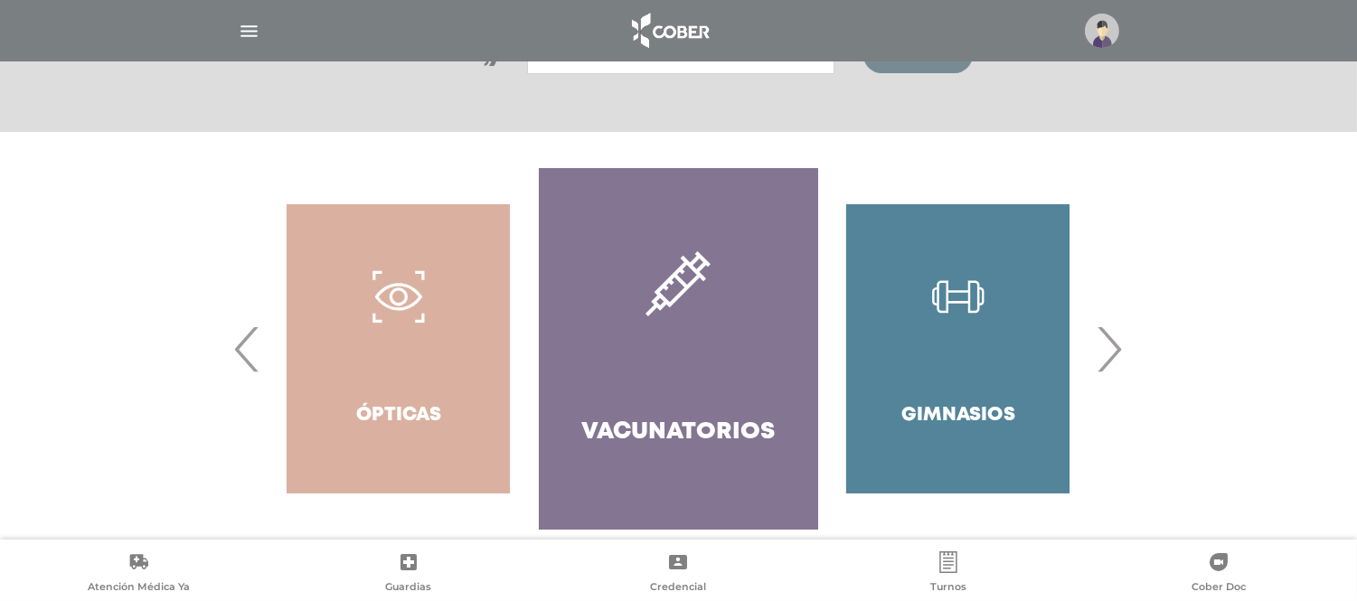
click at [656, 325] on link "Vacunatorios" at bounding box center [678, 349] width 279 height 362
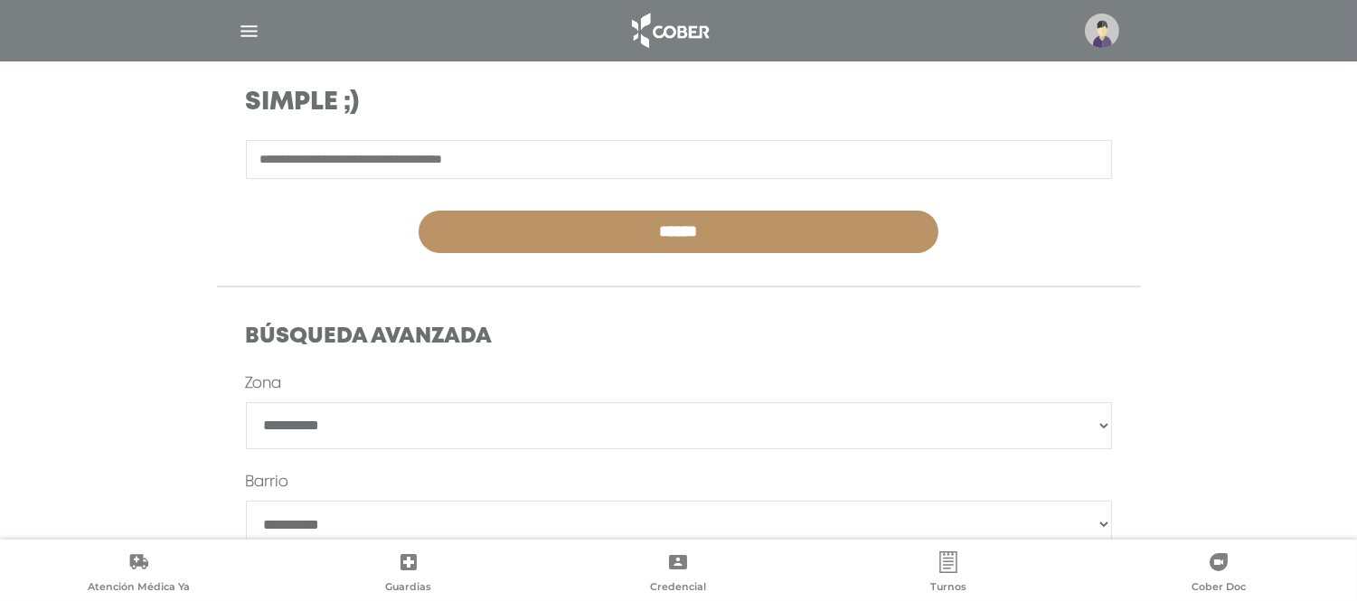
scroll to position [401, 0]
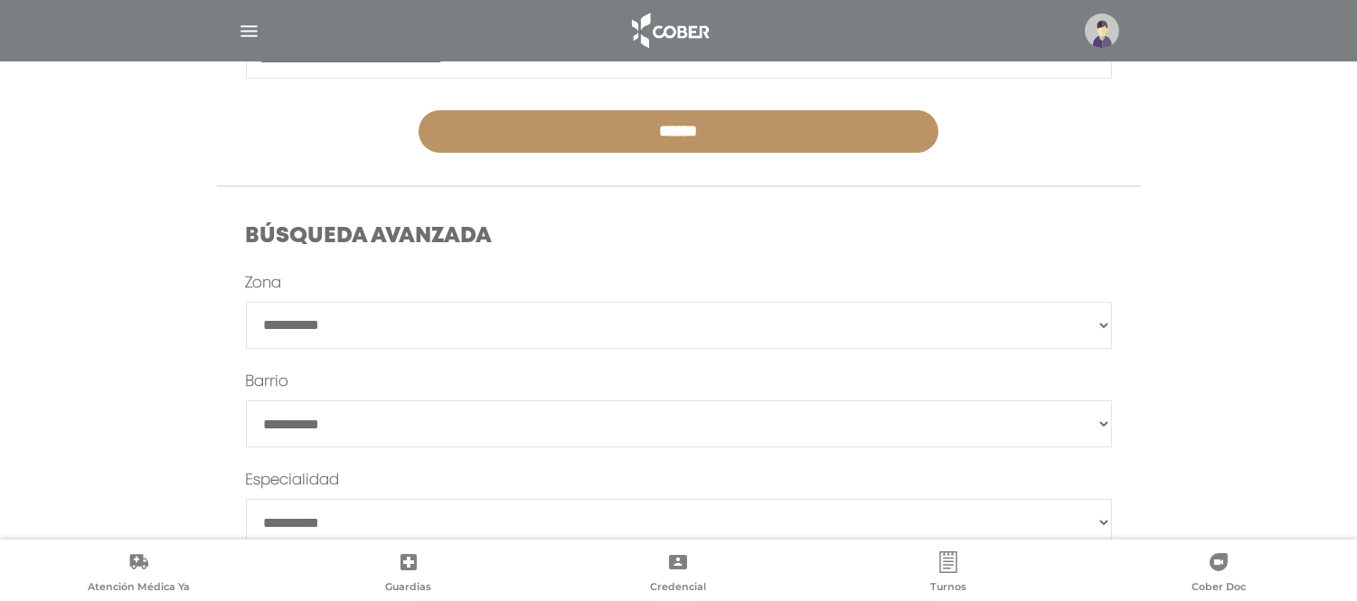
drag, startPoint x: 472, startPoint y: 292, endPoint x: 463, endPoint y: 312, distance: 21.8
click at [472, 298] on form "**********" at bounding box center [679, 446] width 866 height 349
click at [454, 329] on select "**********" at bounding box center [679, 325] width 866 height 47
select select "*********"
click at [246, 302] on select "**********" at bounding box center [679, 325] width 866 height 47
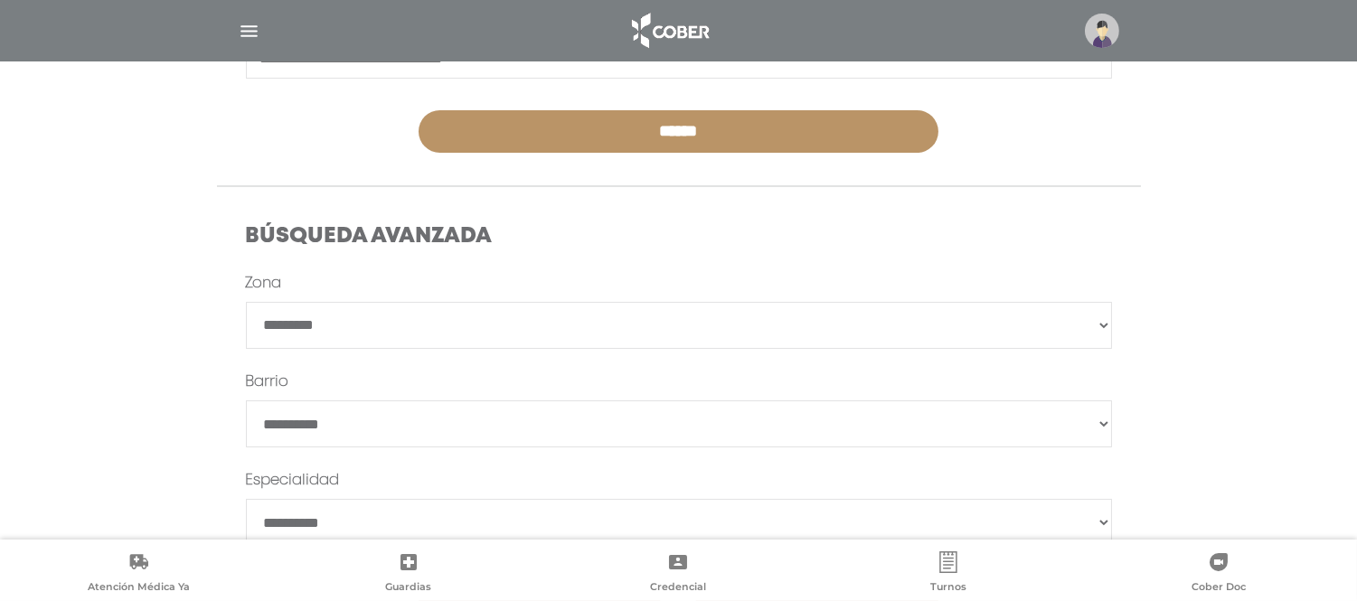
scroll to position [527, 0]
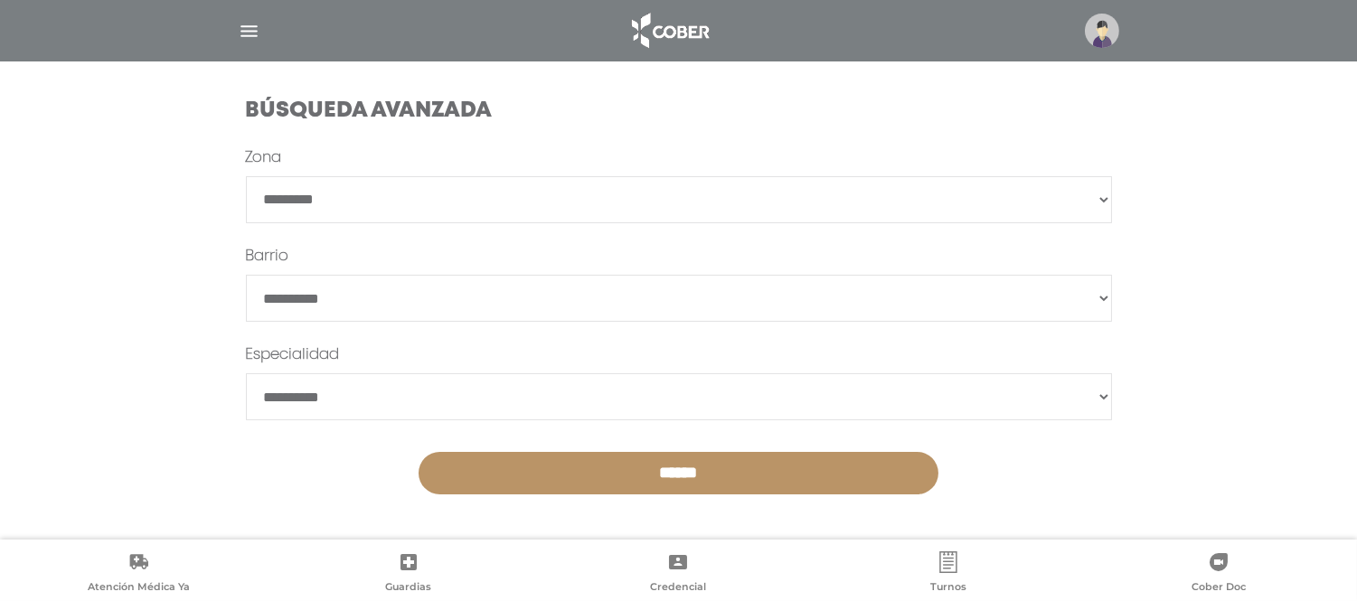
click at [437, 315] on select "******" at bounding box center [679, 298] width 866 height 47
select select "*****"
click at [246, 275] on select "******" at bounding box center [679, 298] width 866 height 47
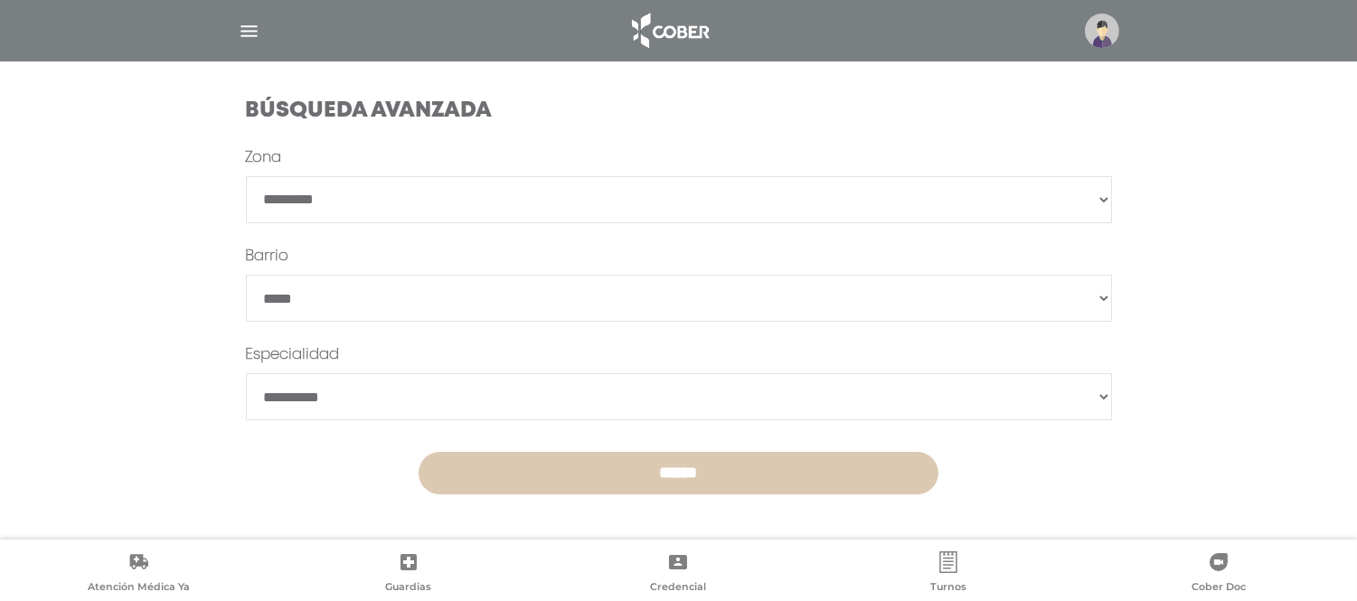
click at [535, 467] on input "******" at bounding box center [678, 473] width 520 height 42
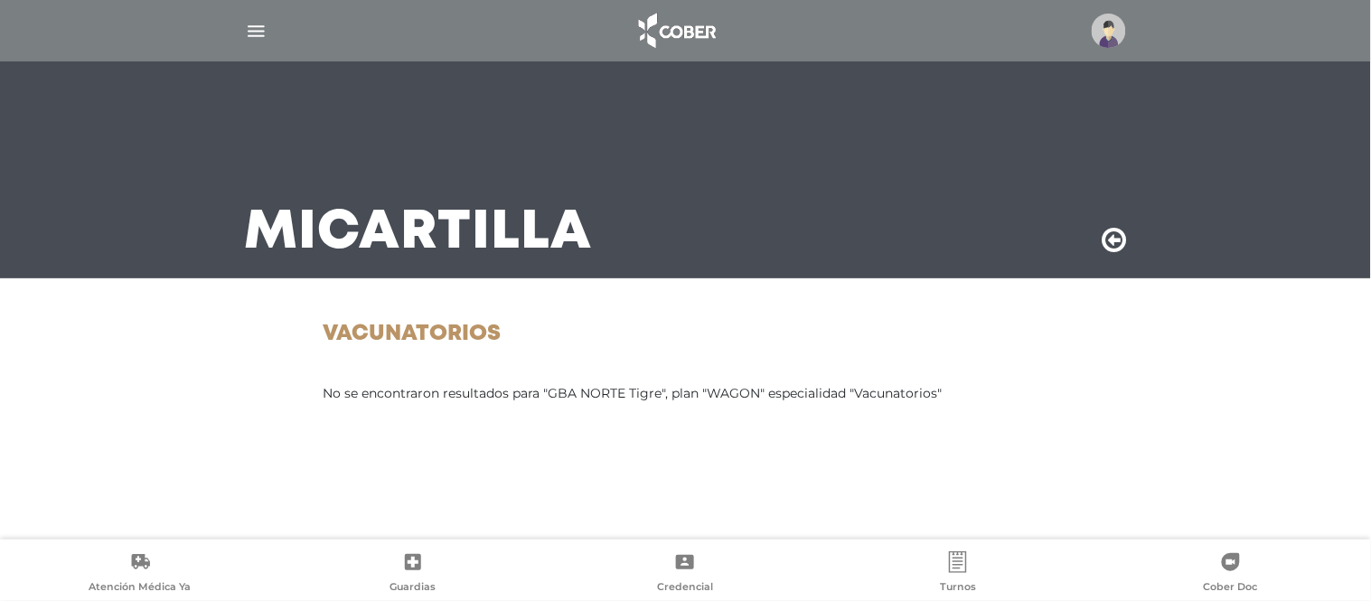
click at [1103, 239] on icon at bounding box center [1115, 240] width 24 height 29
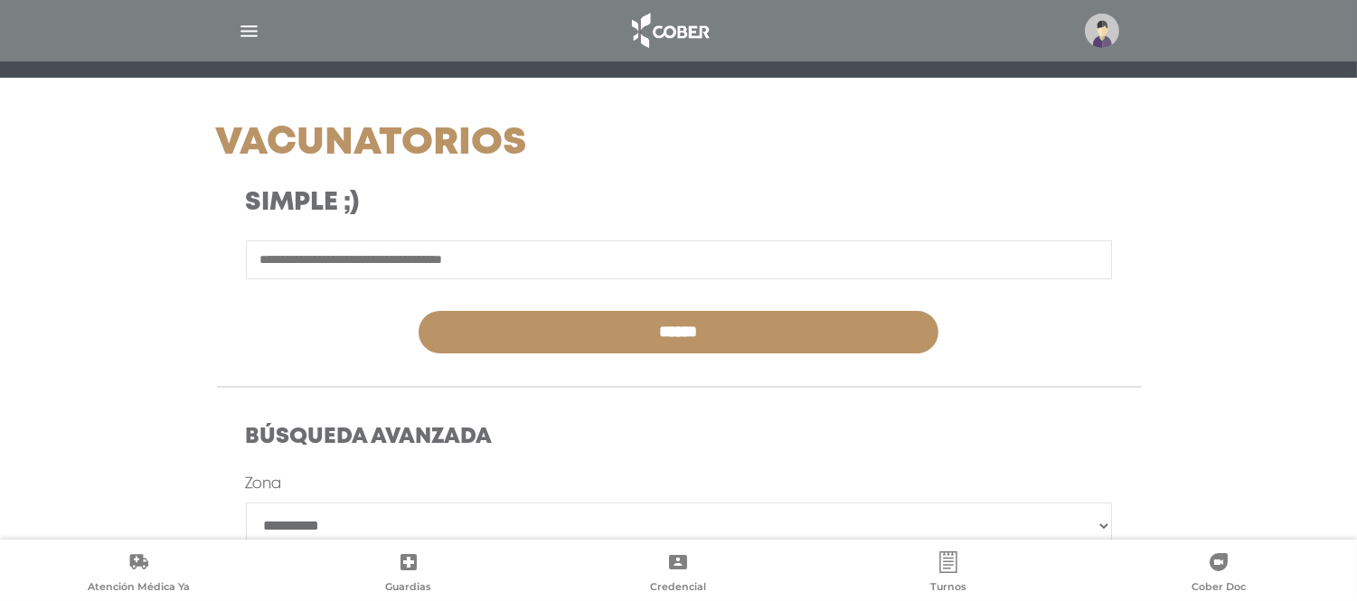
scroll to position [502, 0]
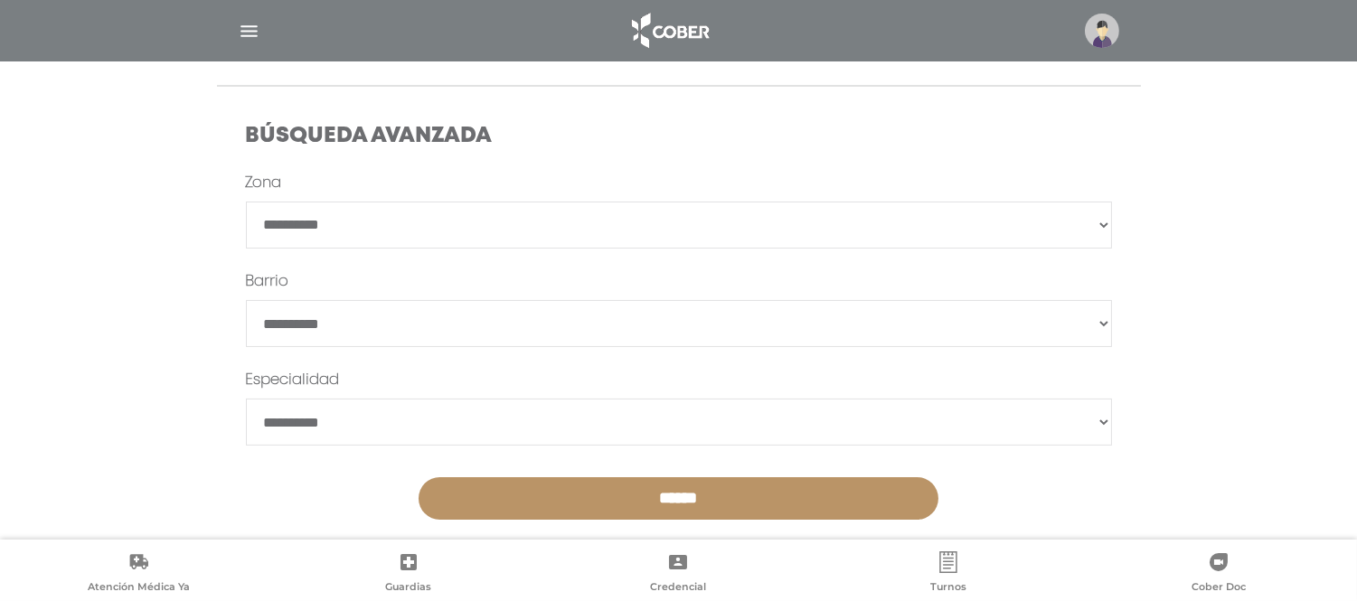
click at [507, 227] on select "**********" at bounding box center [679, 225] width 866 height 47
select select "*********"
click at [246, 202] on select "**********" at bounding box center [679, 225] width 866 height 47
click at [734, 511] on input "******" at bounding box center [678, 498] width 520 height 42
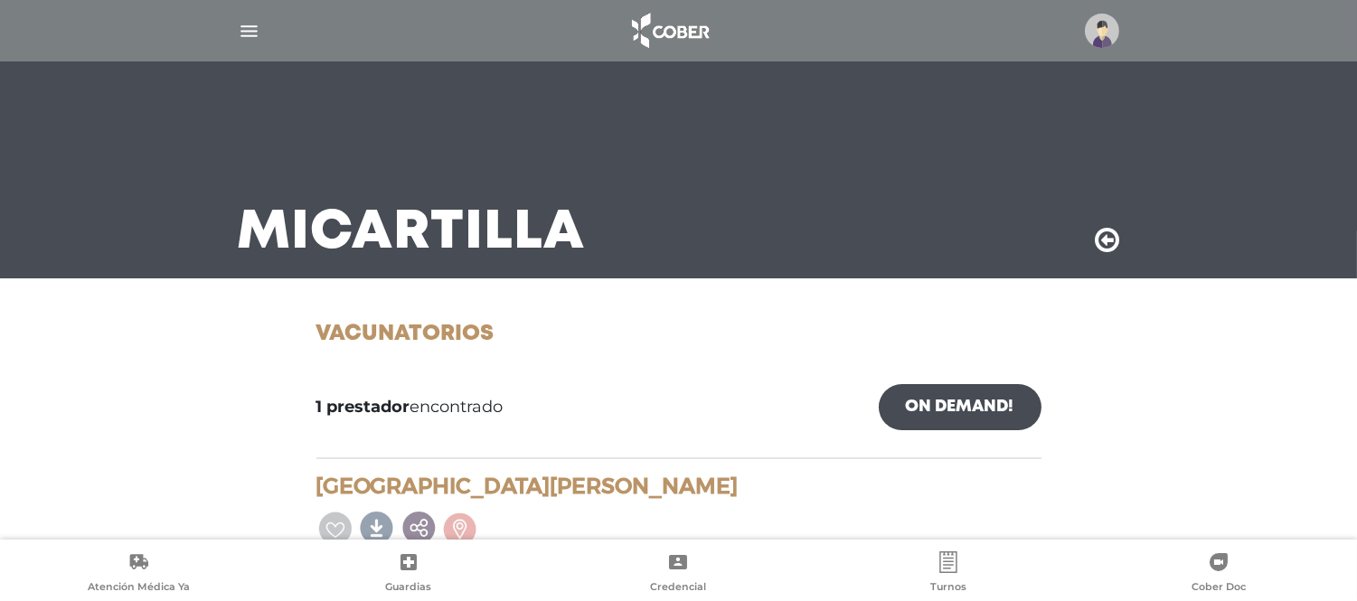
scroll to position [134, 0]
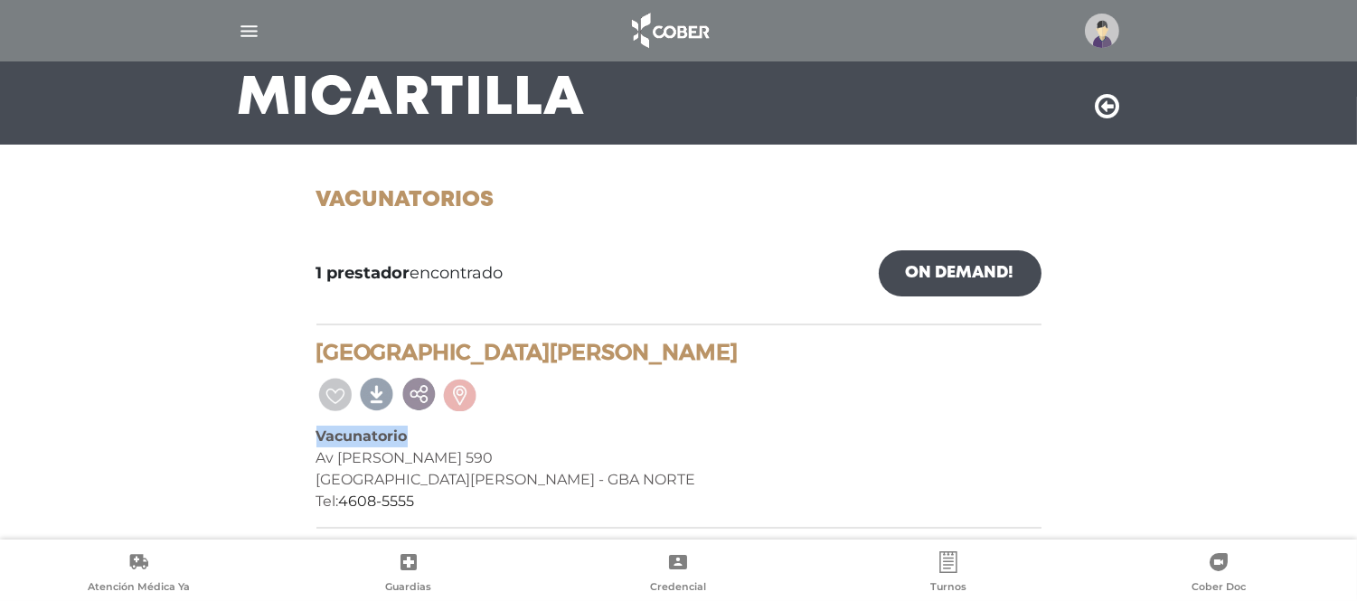
drag, startPoint x: 411, startPoint y: 422, endPoint x: 305, endPoint y: 428, distance: 106.8
click at [305, 428] on div "1 prestador encontrado On Demand! mostrar en mi área Mostrar en mapa Demasiados…" at bounding box center [679, 389] width 752 height 307
drag, startPoint x: 638, startPoint y: 488, endPoint x: 624, endPoint y: 380, distance: 108.5
click at [636, 491] on div "Tel: 4608-5555" at bounding box center [678, 502] width 725 height 22
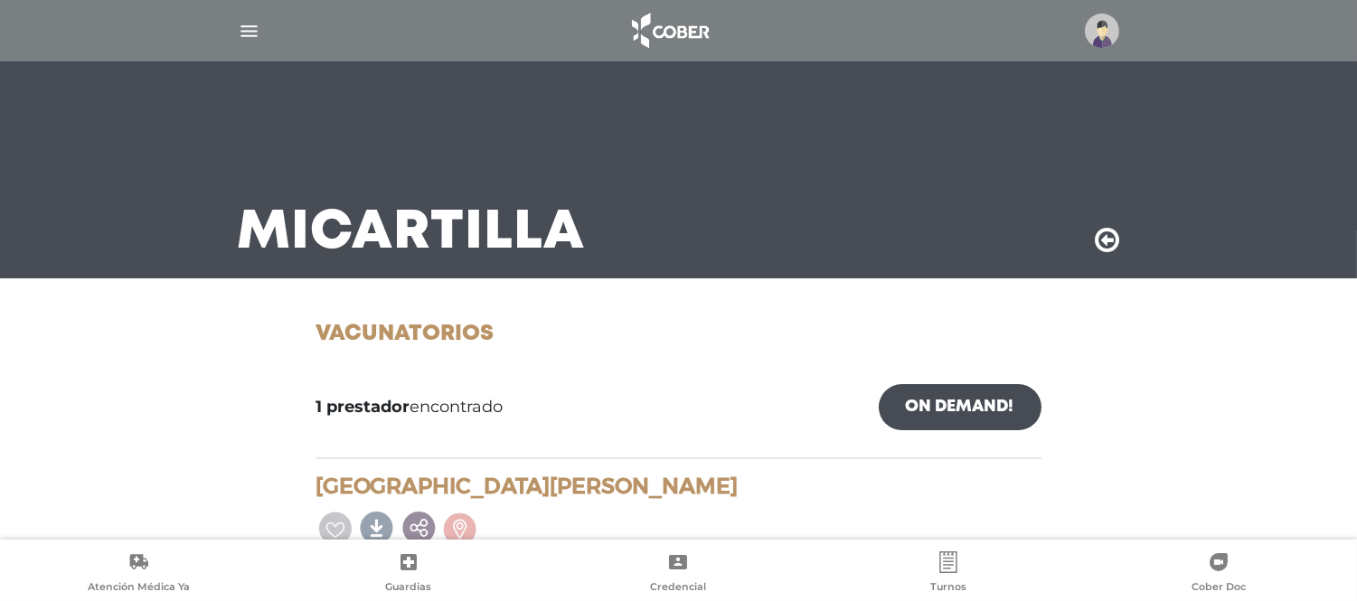
click at [1108, 257] on div "Mi Cartilla" at bounding box center [678, 169] width 925 height 217
click at [1099, 239] on icon at bounding box center [1107, 240] width 24 height 29
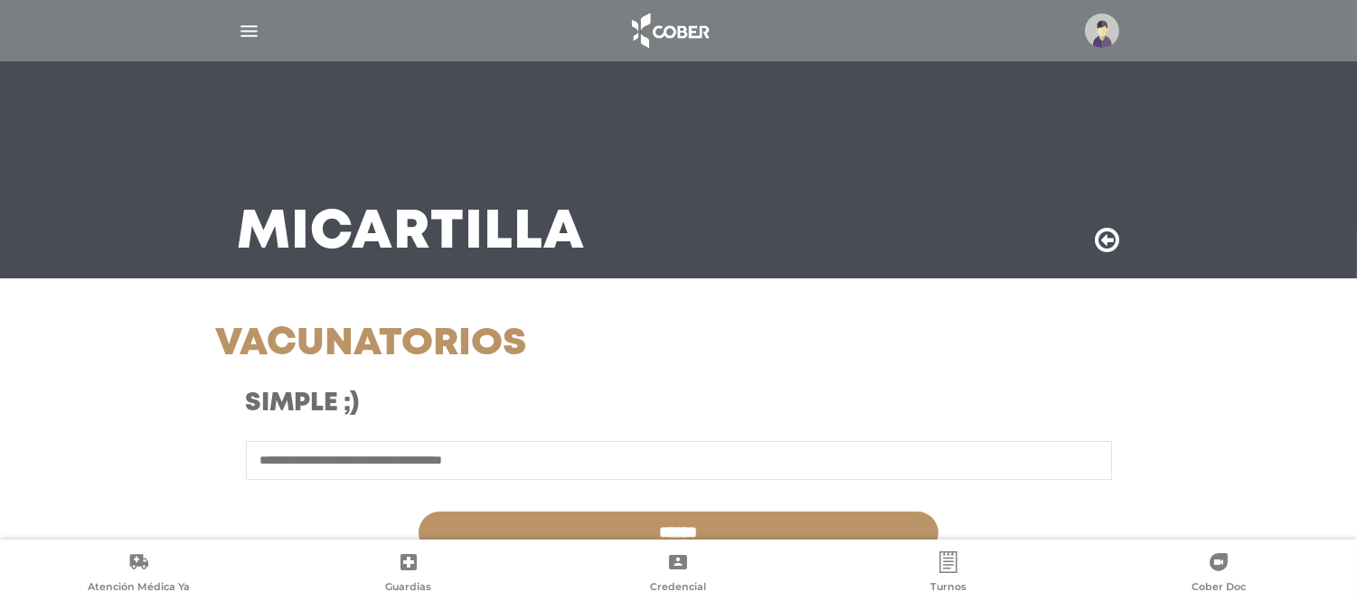
click at [258, 29] on img "button" at bounding box center [249, 31] width 23 height 23
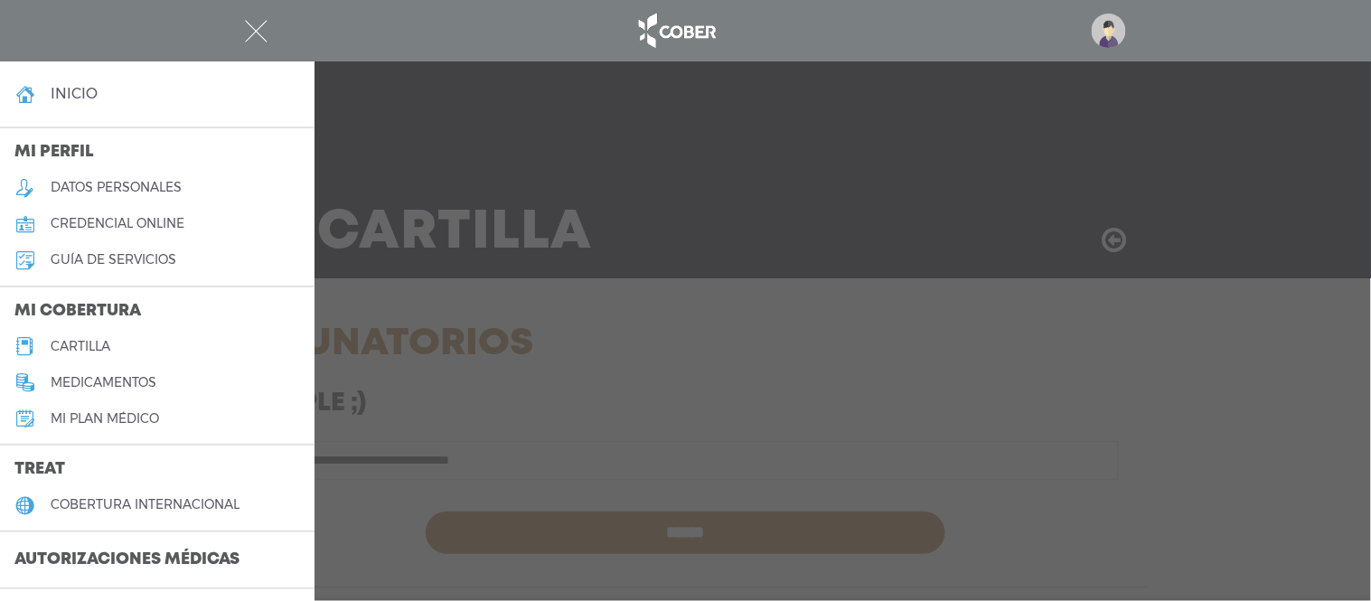
click at [257, 28] on img "button" at bounding box center [256, 31] width 23 height 23
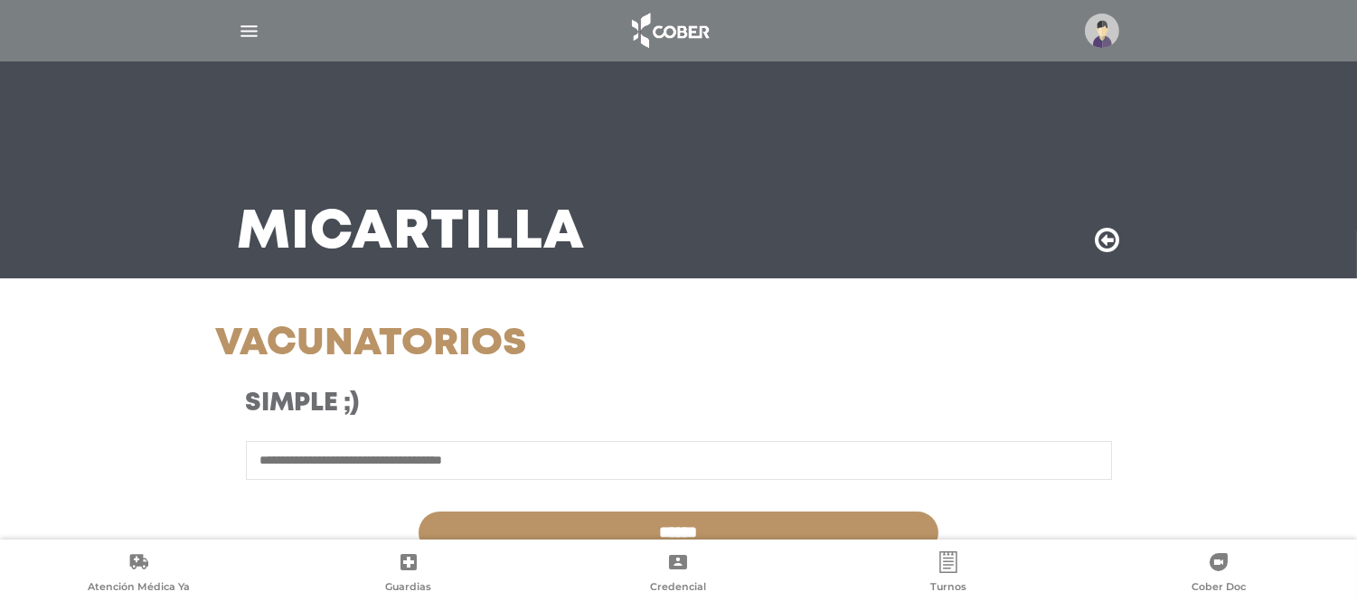
scroll to position [100, 0]
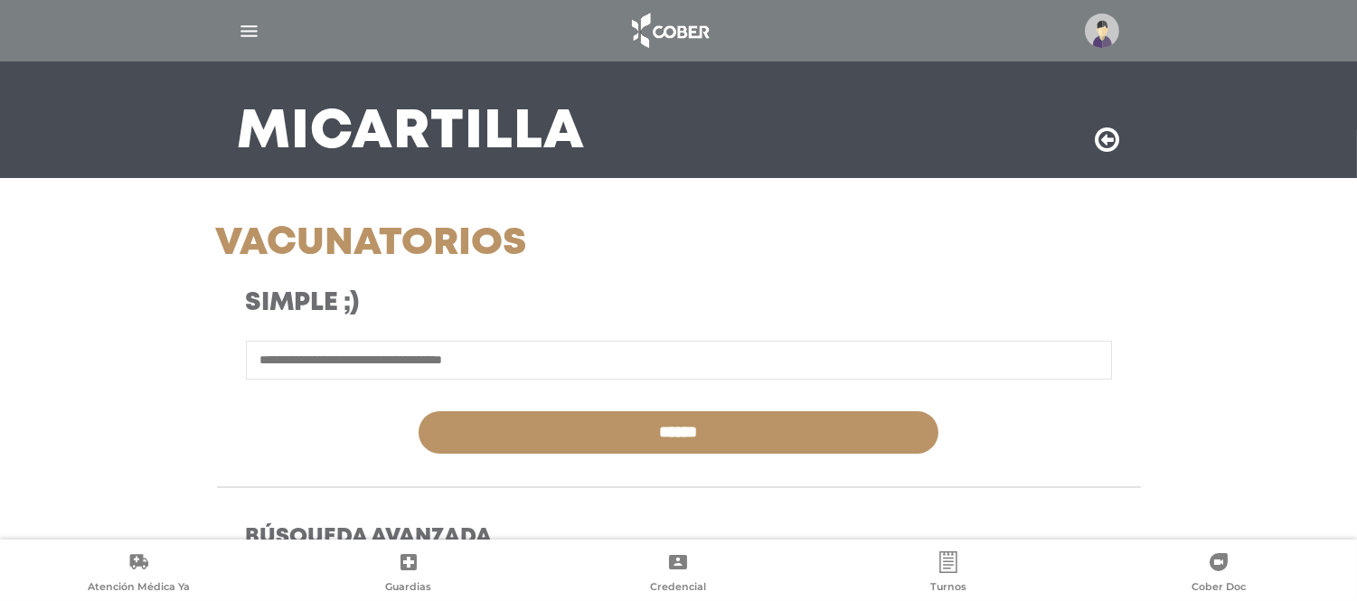
drag, startPoint x: 287, startPoint y: 48, endPoint x: 246, endPoint y: 36, distance: 43.2
click at [275, 46] on div at bounding box center [678, 30] width 925 height 43
click at [230, 29] on div at bounding box center [678, 30] width 925 height 43
click at [247, 33] on img "button" at bounding box center [249, 31] width 23 height 23
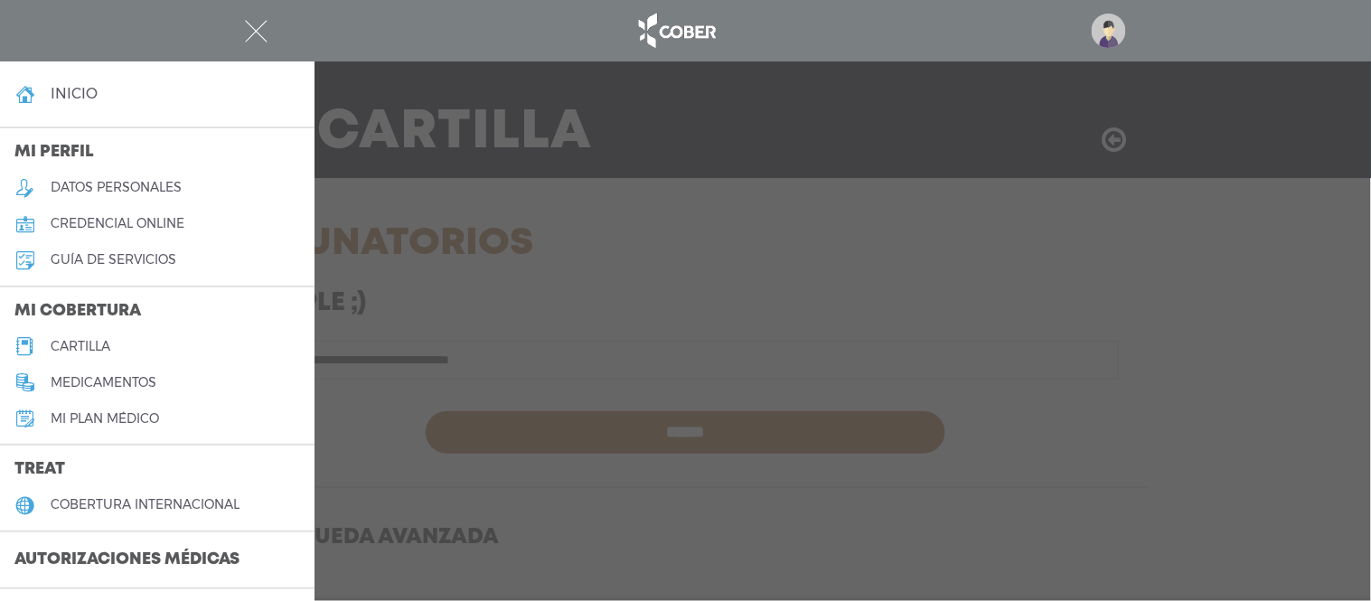
click at [69, 330] on link "cartilla" at bounding box center [157, 346] width 315 height 36
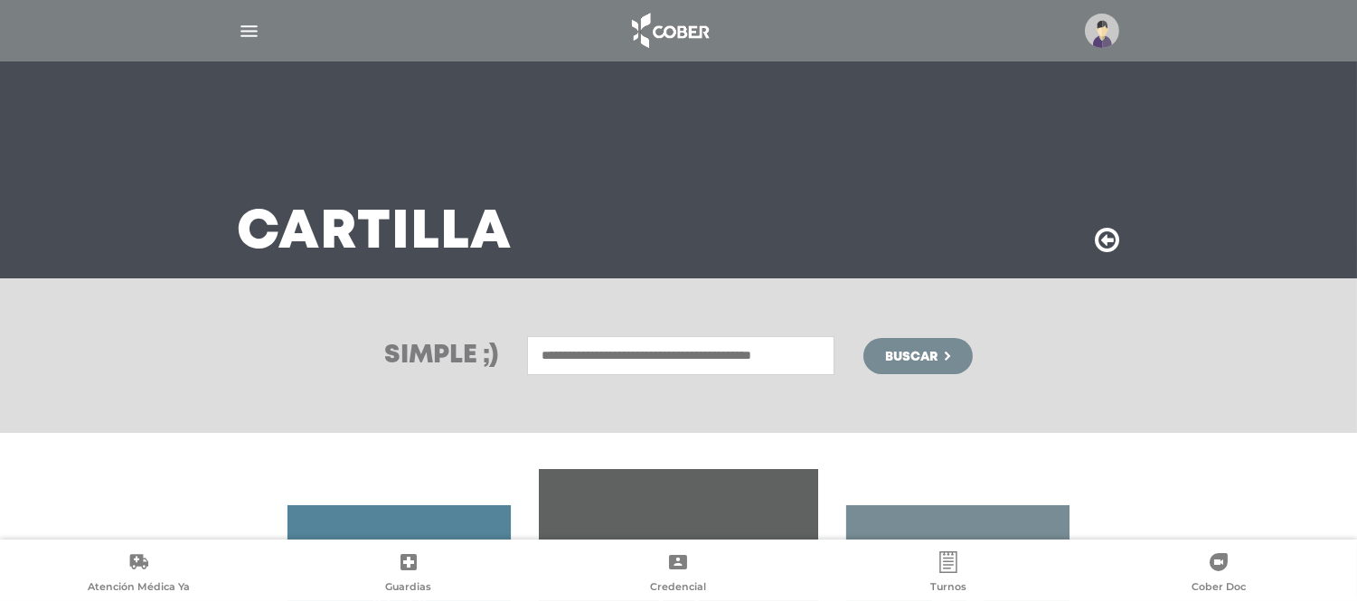
click at [627, 364] on input "text" at bounding box center [680, 355] width 307 height 39
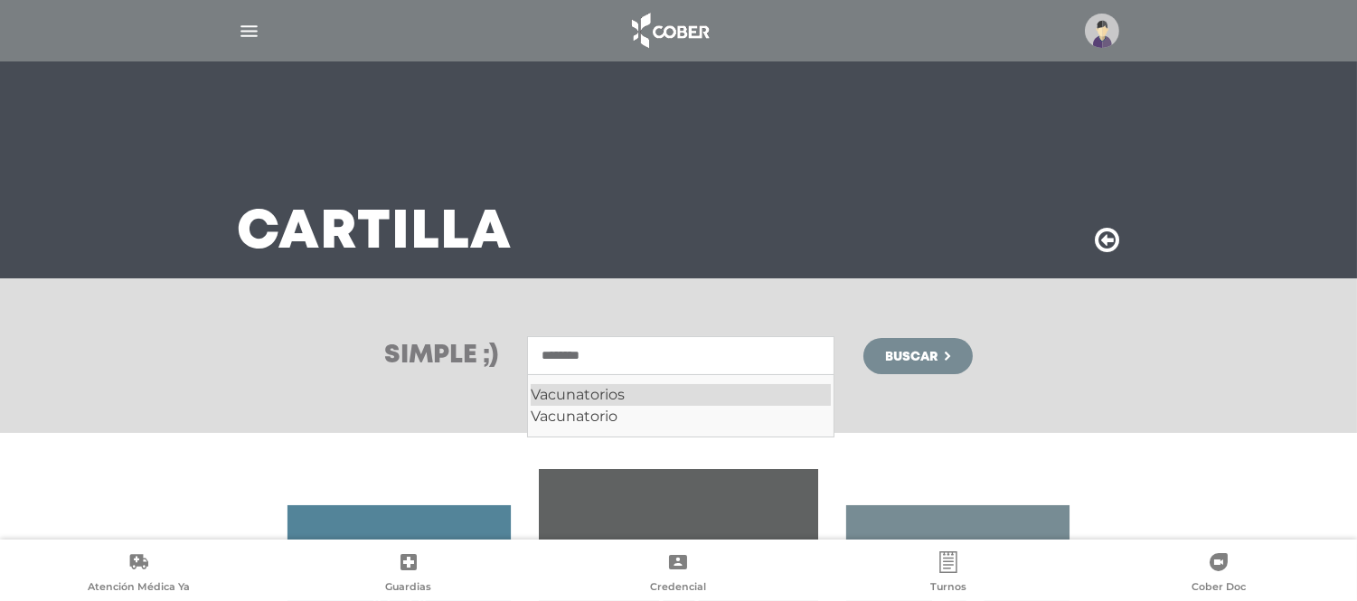
drag, startPoint x: 625, startPoint y: 387, endPoint x: 657, endPoint y: 368, distance: 36.9
click at [626, 387] on div "Vacunatorios" at bounding box center [681, 395] width 300 height 22
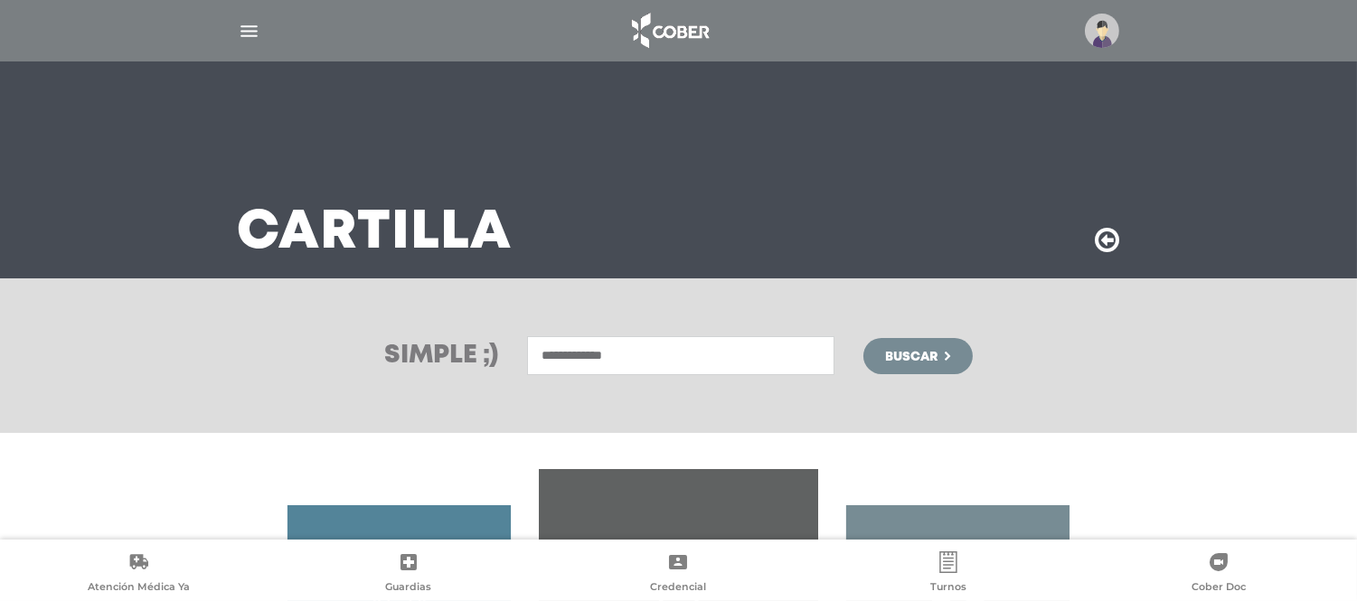
type input "**********"
click at [931, 360] on span "Buscar" at bounding box center [911, 357] width 52 height 13
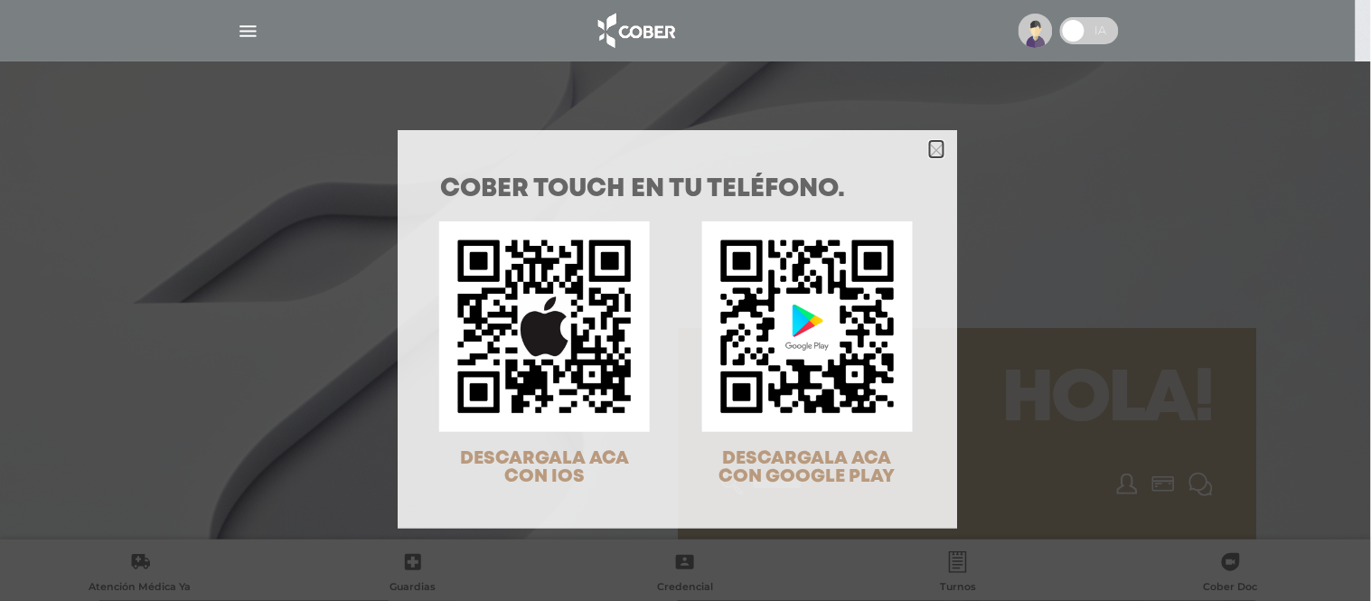
click at [934, 145] on icon "Close" at bounding box center [937, 151] width 14 height 14
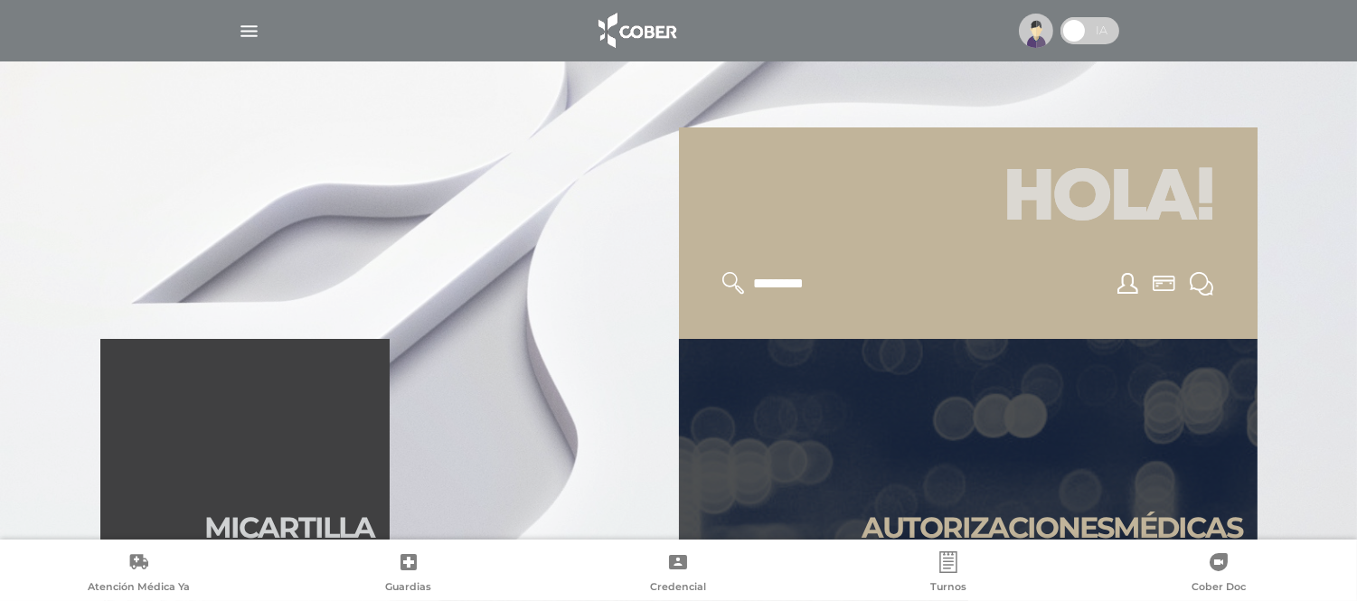
scroll to position [401, 0]
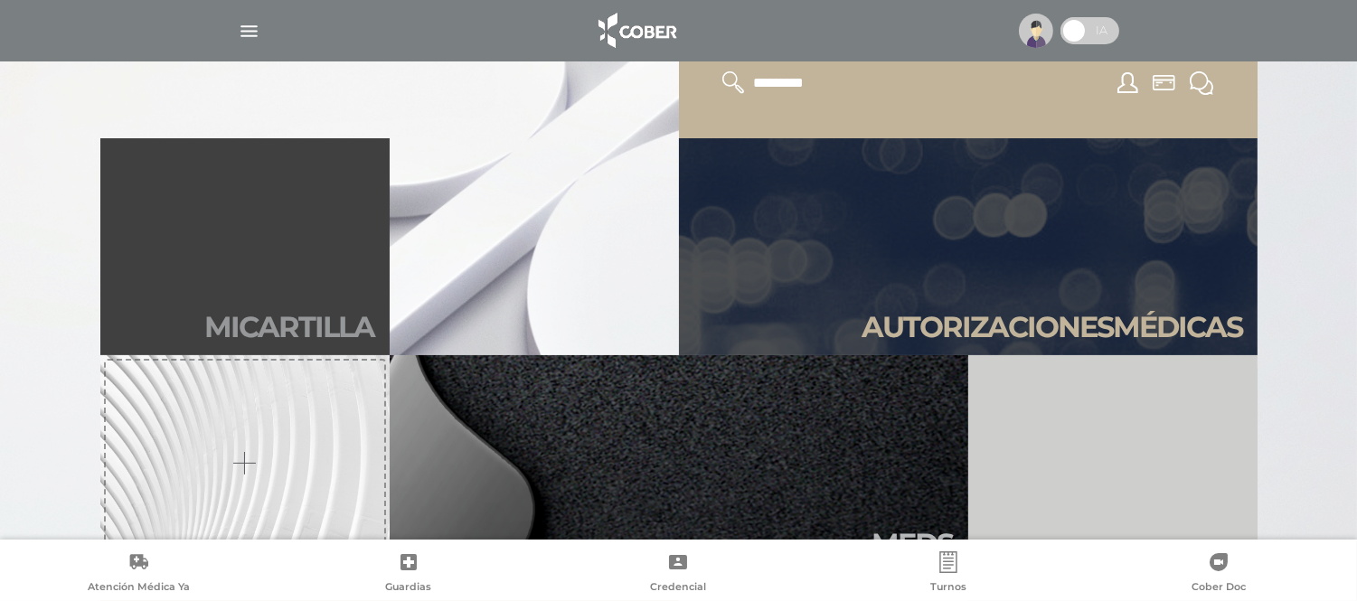
click at [213, 316] on h2 "Mi car tilla" at bounding box center [290, 327] width 170 height 34
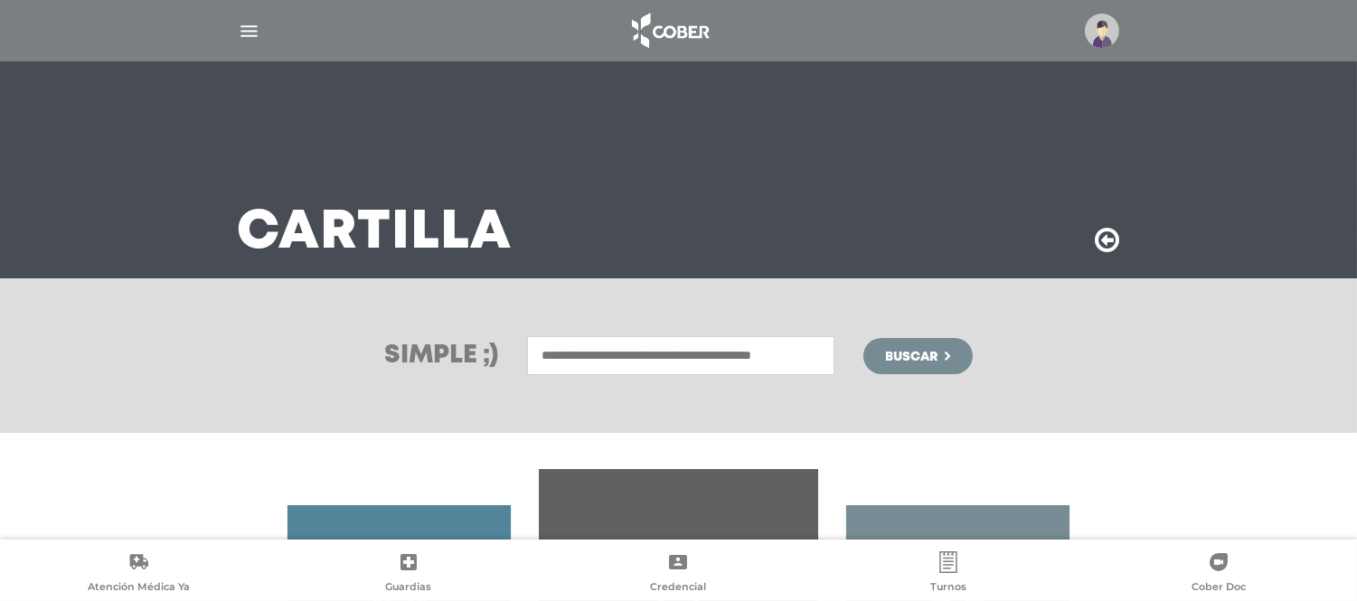
click at [561, 363] on input "text" at bounding box center [680, 355] width 307 height 39
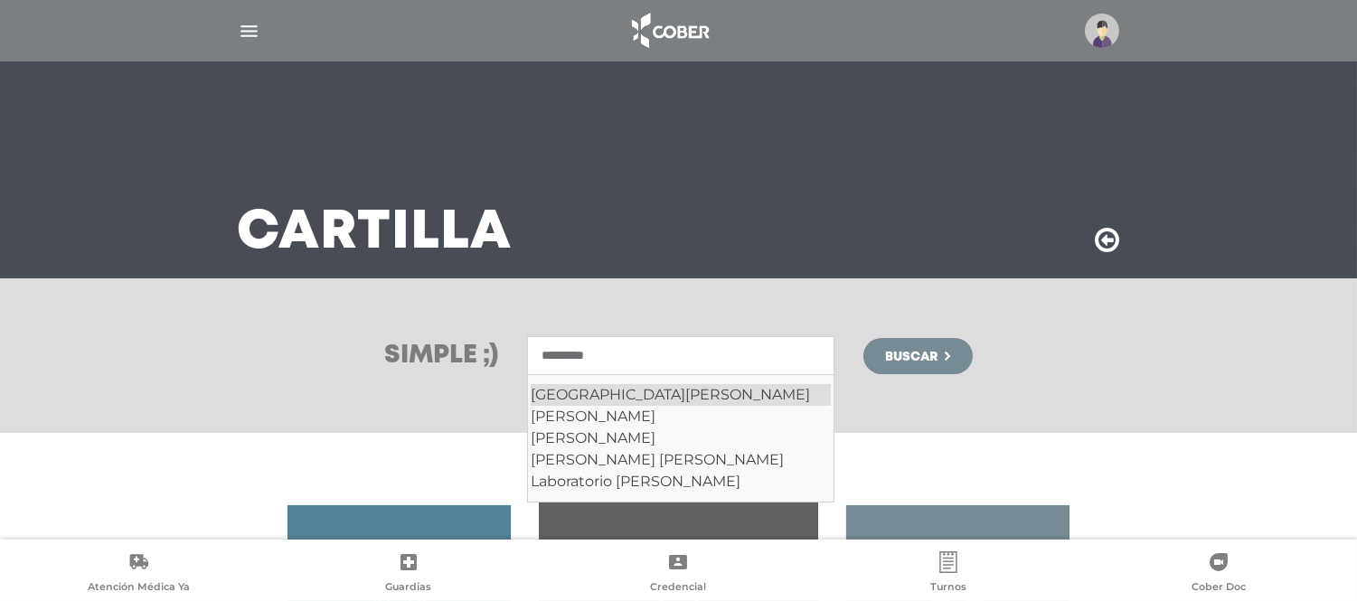
click at [606, 399] on div "[GEOGRAPHIC_DATA][PERSON_NAME]" at bounding box center [681, 395] width 300 height 22
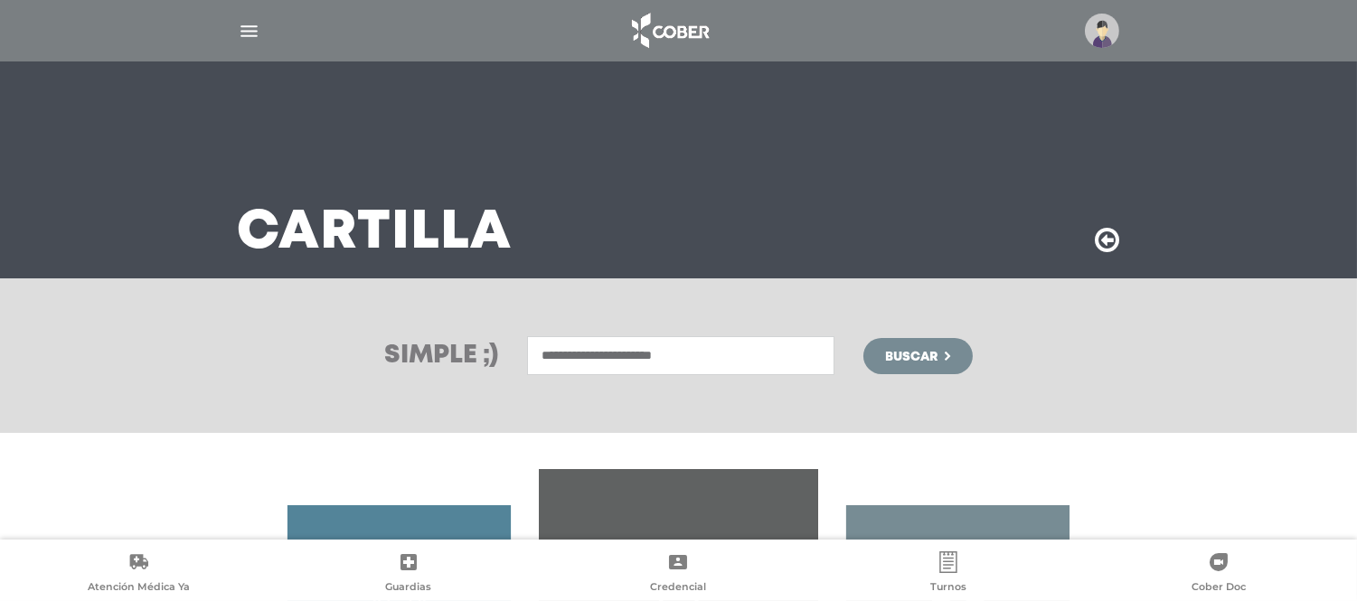
type input "**********"
click at [899, 363] on span "Buscar" at bounding box center [911, 357] width 52 height 13
